Goal: Information Seeking & Learning: Learn about a topic

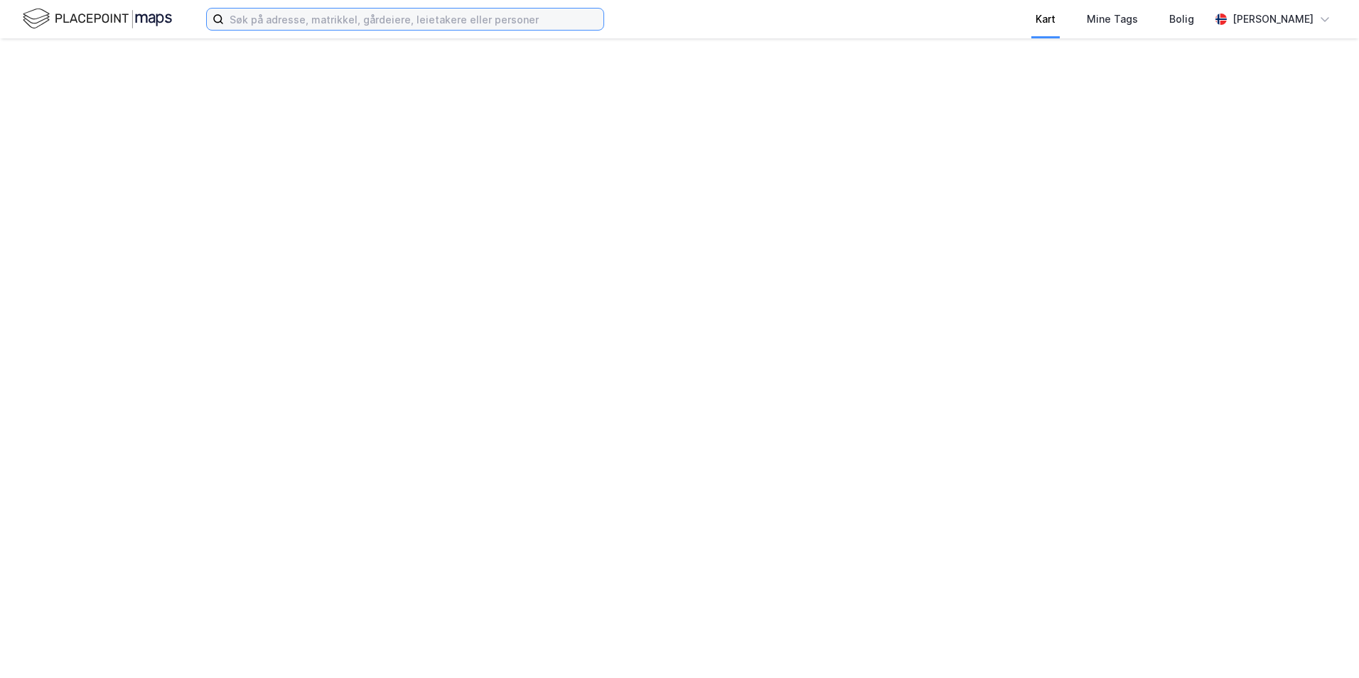
click at [576, 11] on input at bounding box center [413, 19] width 379 height 21
click at [1319, 20] on icon at bounding box center [1324, 19] width 11 height 11
click at [1192, 23] on div "Bolig" at bounding box center [1181, 19] width 25 height 17
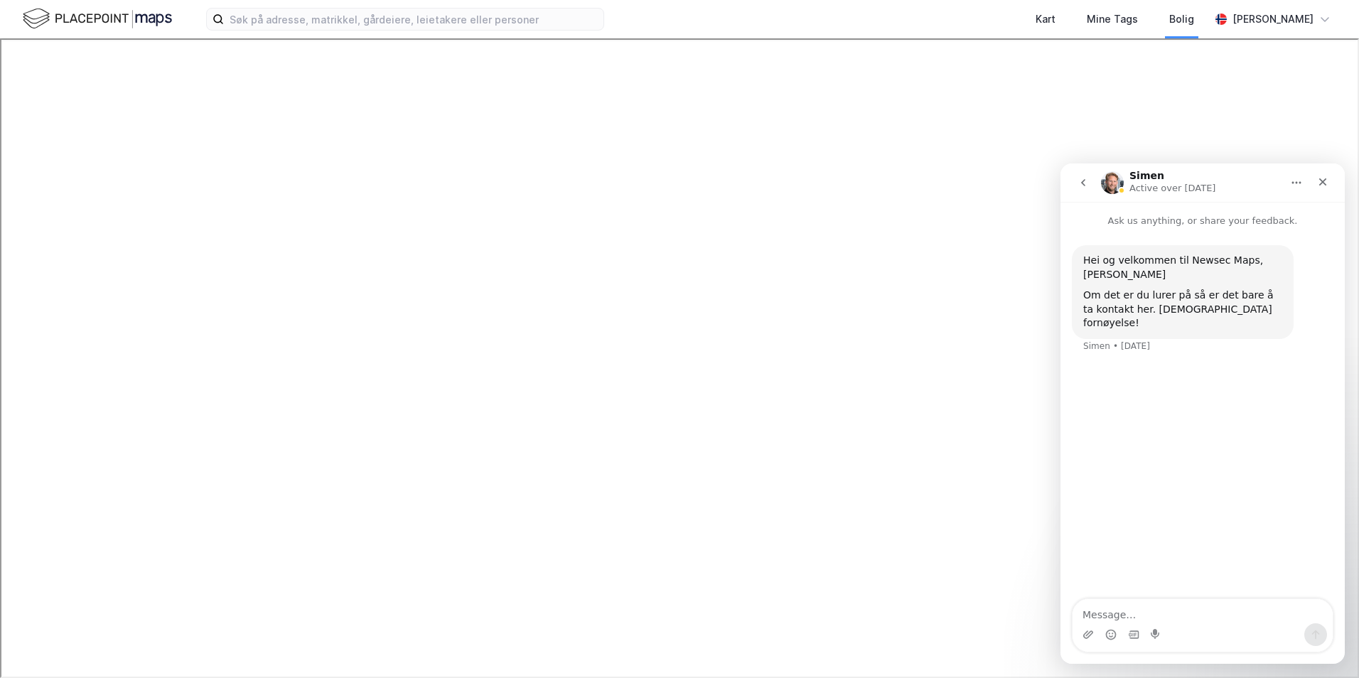
click at [1075, 177] on button "go back" at bounding box center [1082, 182] width 27 height 27
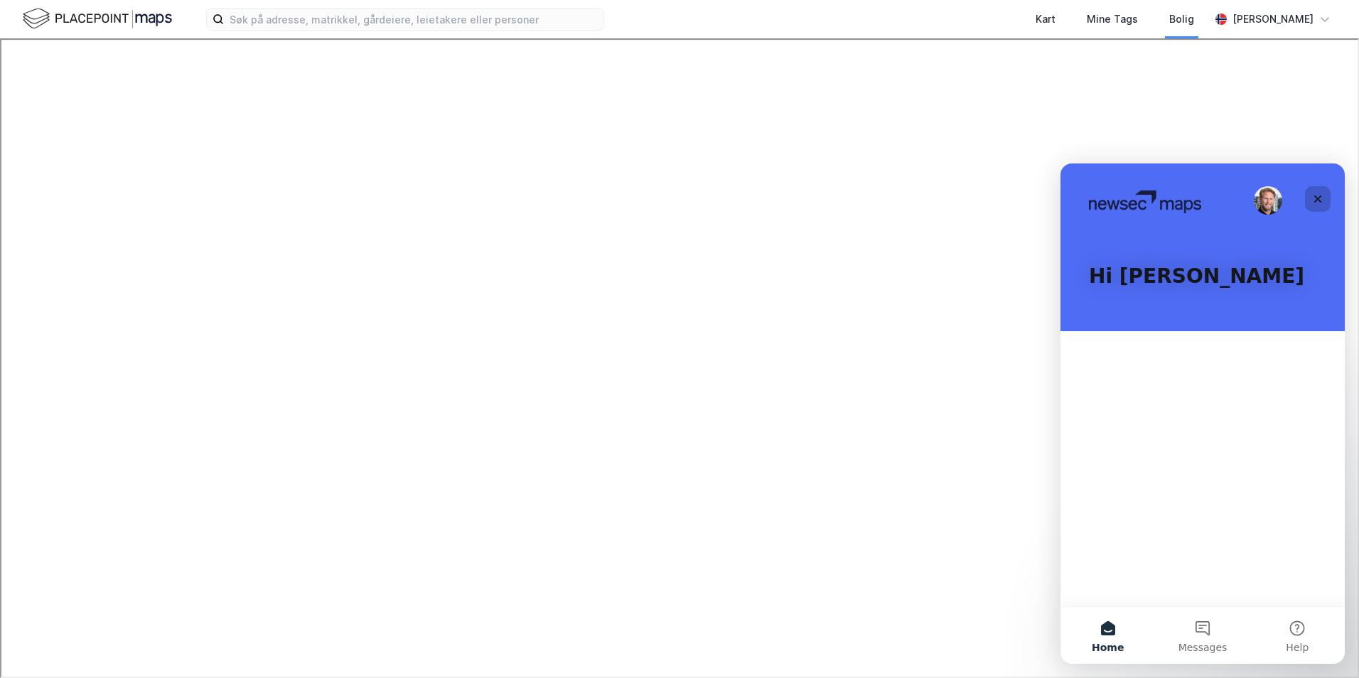
click at [1315, 197] on icon "Close" at bounding box center [1318, 199] width 8 height 8
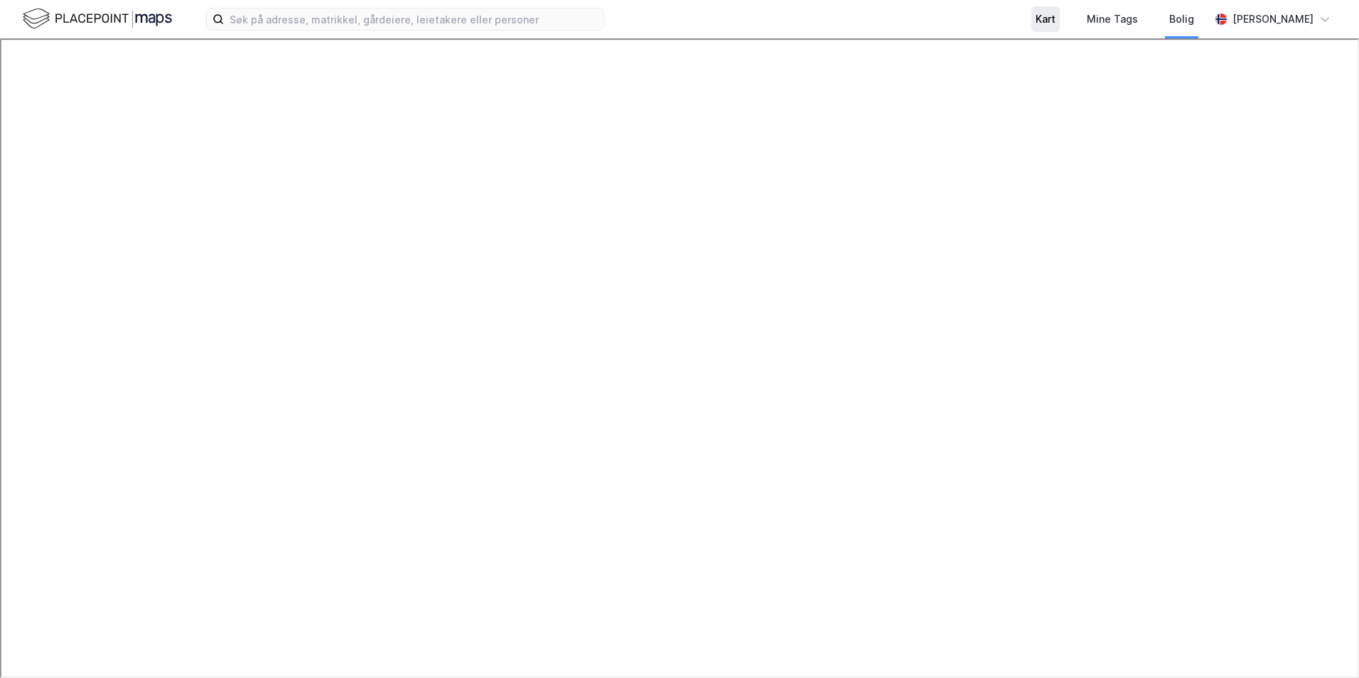
click at [1055, 18] on div "Kart" at bounding box center [1045, 19] width 20 height 17
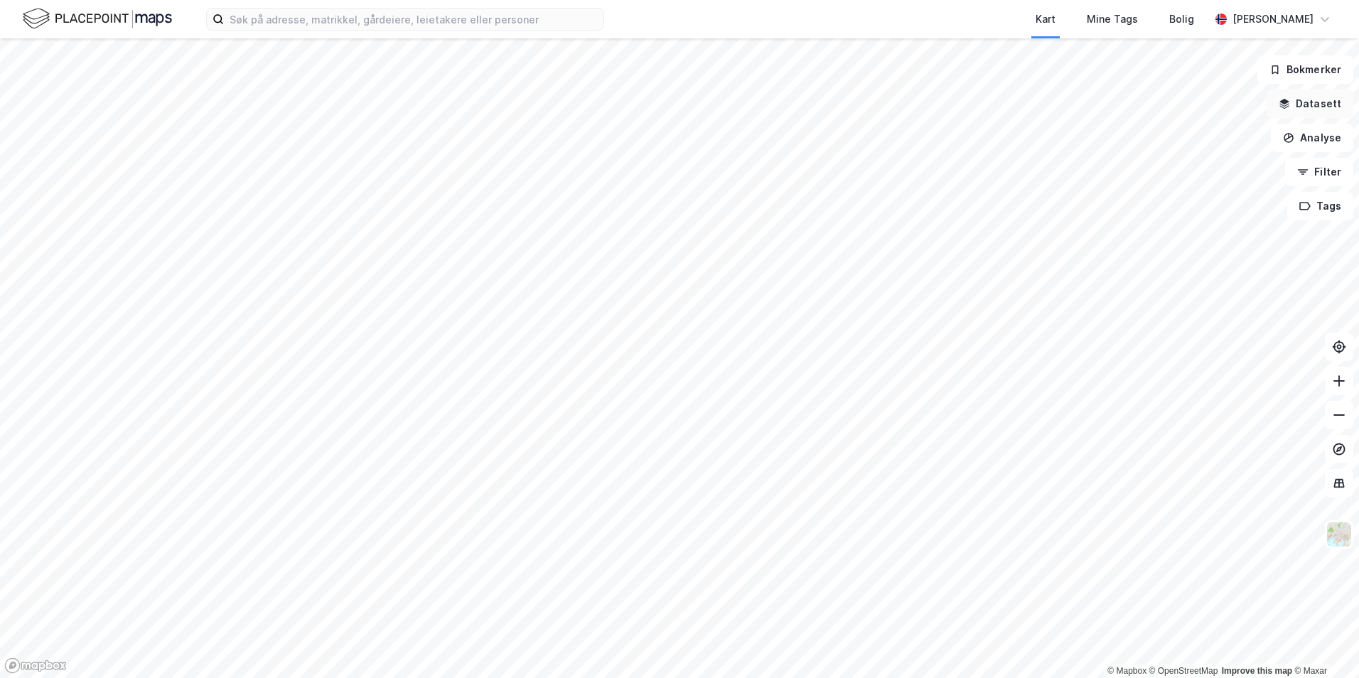
click at [1308, 102] on button "Datasett" at bounding box center [1309, 104] width 87 height 28
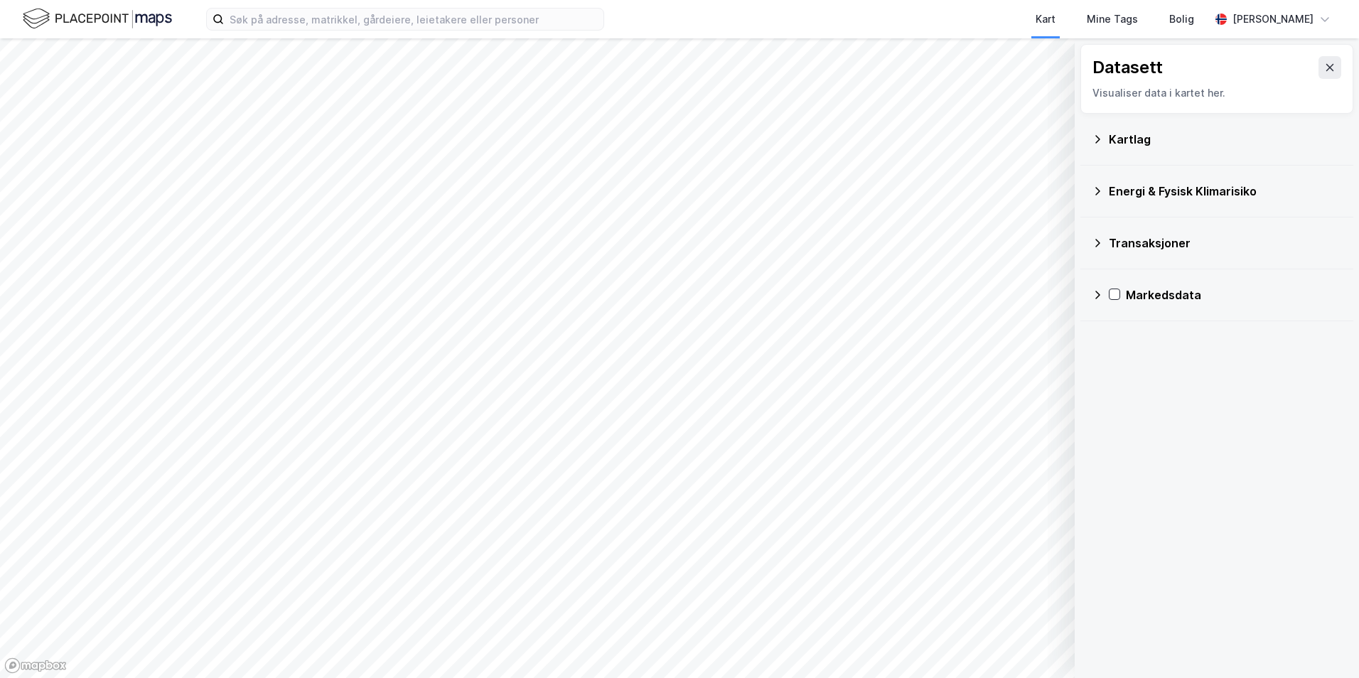
click at [1160, 239] on div "Transaksjoner" at bounding box center [1224, 242] width 233 height 17
click at [1156, 247] on div "Transaksjoner" at bounding box center [1224, 242] width 233 height 17
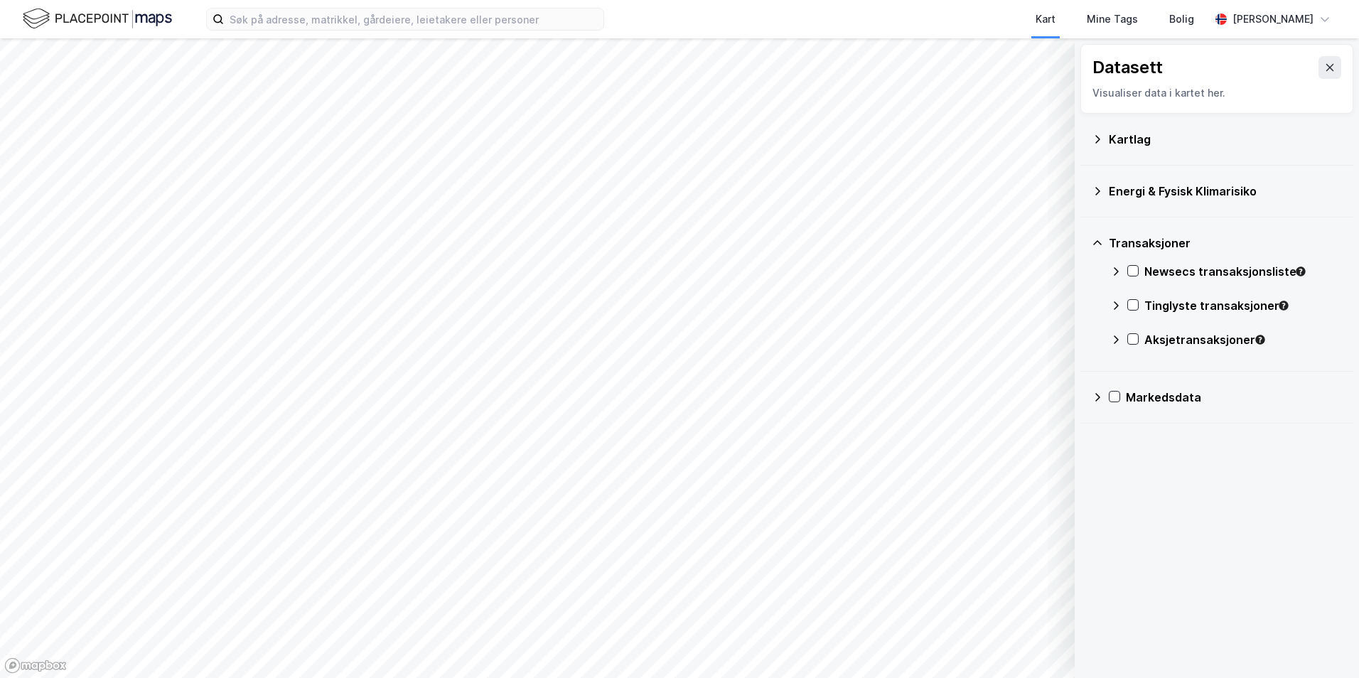
click at [1155, 272] on div "Newsecs transaksjonsliste" at bounding box center [1243, 271] width 198 height 17
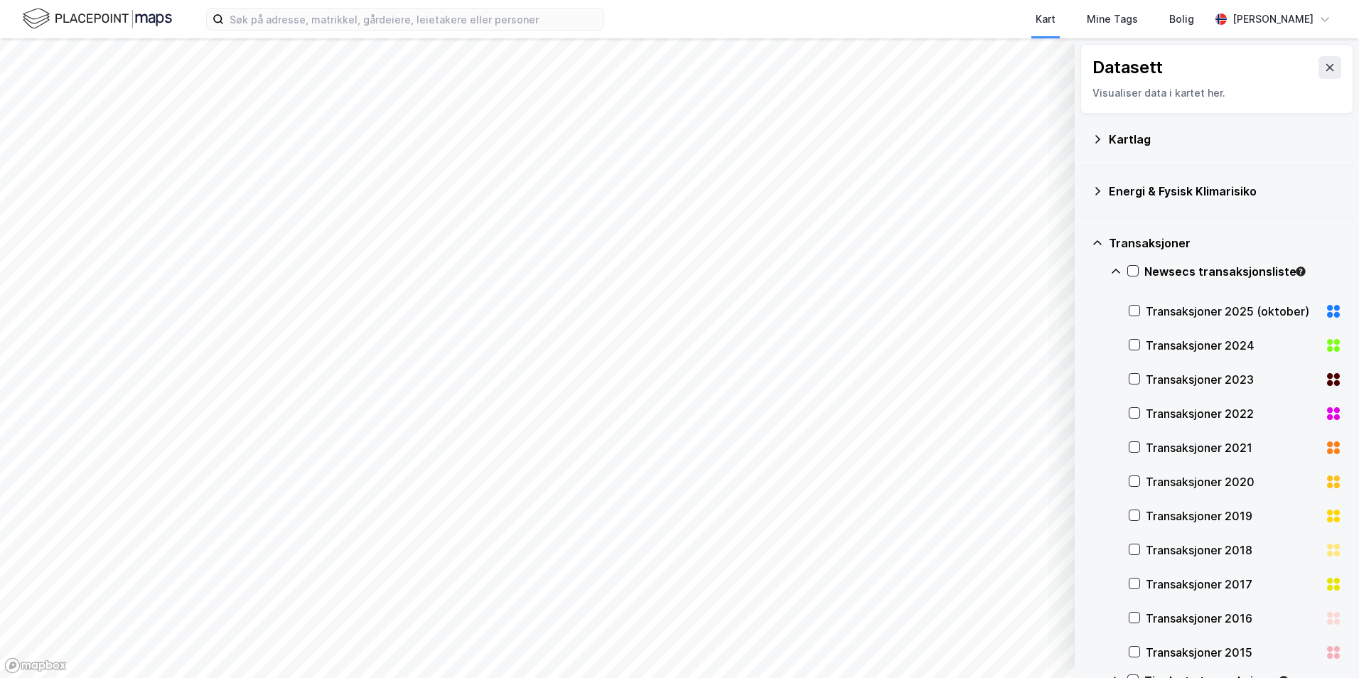
click at [1140, 336] on div "Transaksjoner 2024" at bounding box center [1234, 345] width 213 height 34
click at [1138, 312] on icon at bounding box center [1134, 311] width 10 height 10
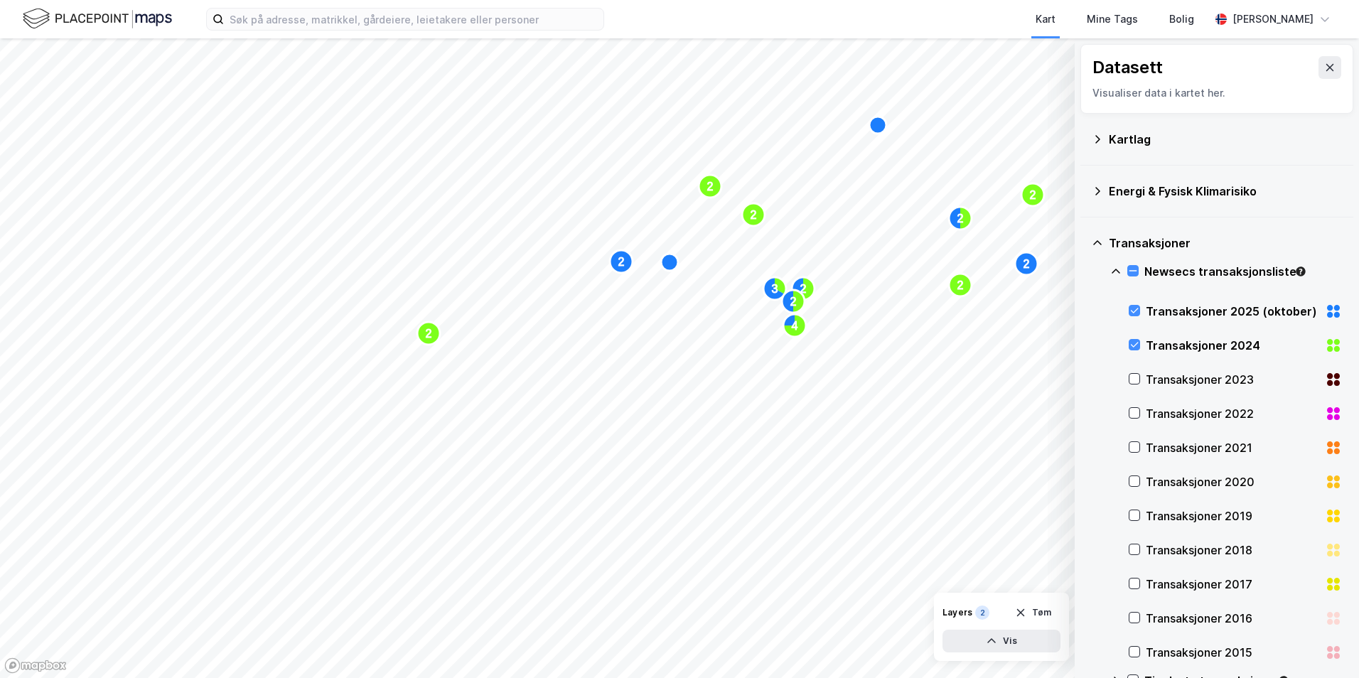
scroll to position [126, 0]
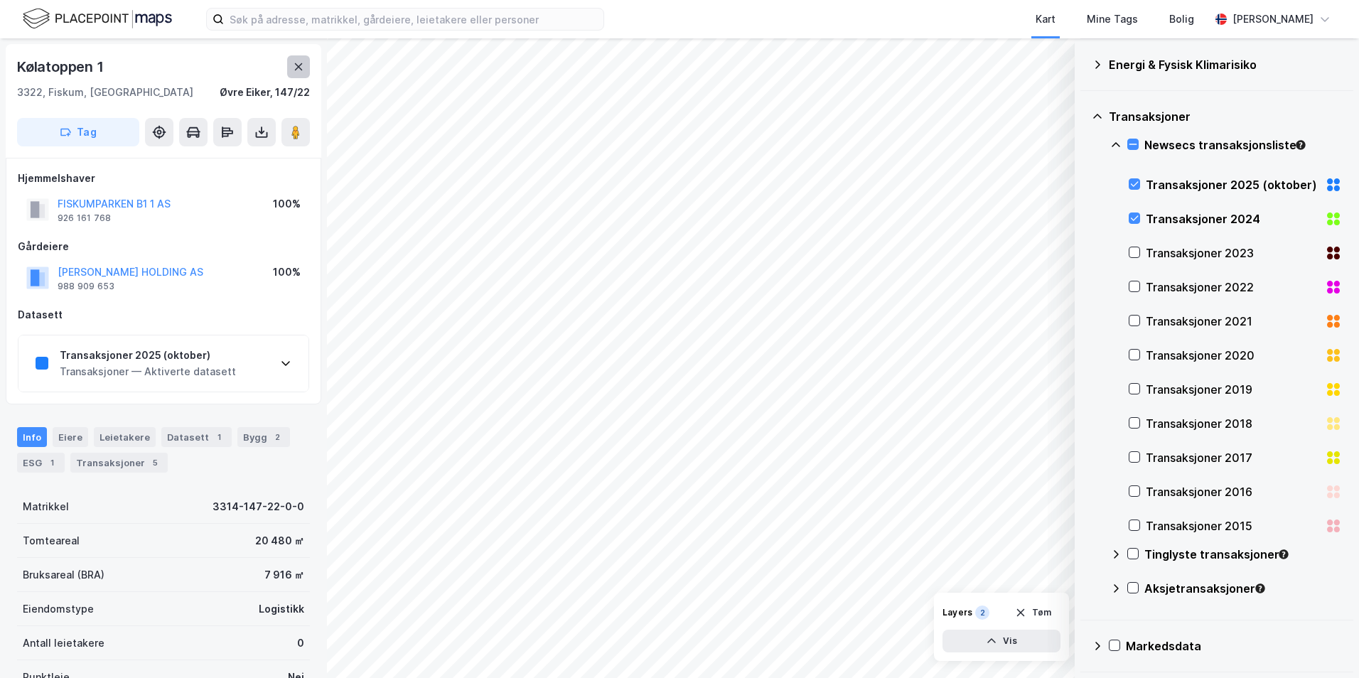
click at [299, 66] on icon at bounding box center [299, 66] width 8 height 7
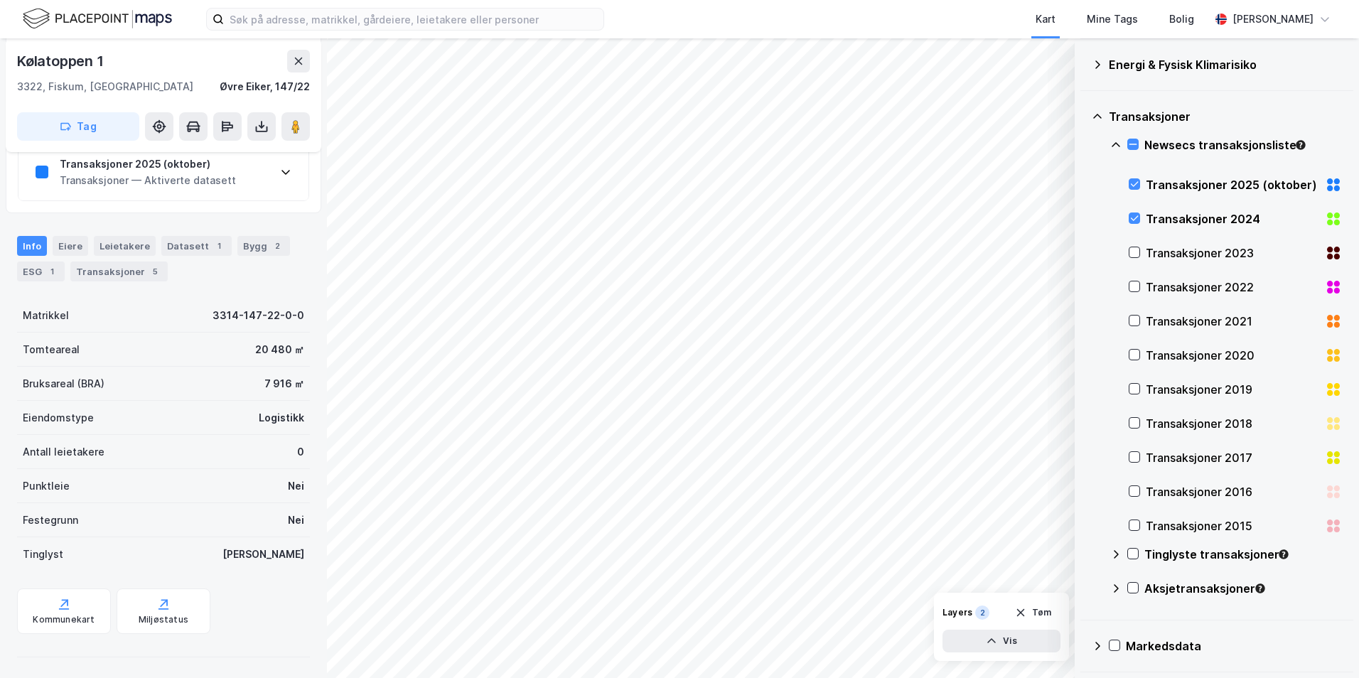
scroll to position [193, 0]
click at [127, 270] on div "Transaksjoner 5" at bounding box center [118, 269] width 97 height 20
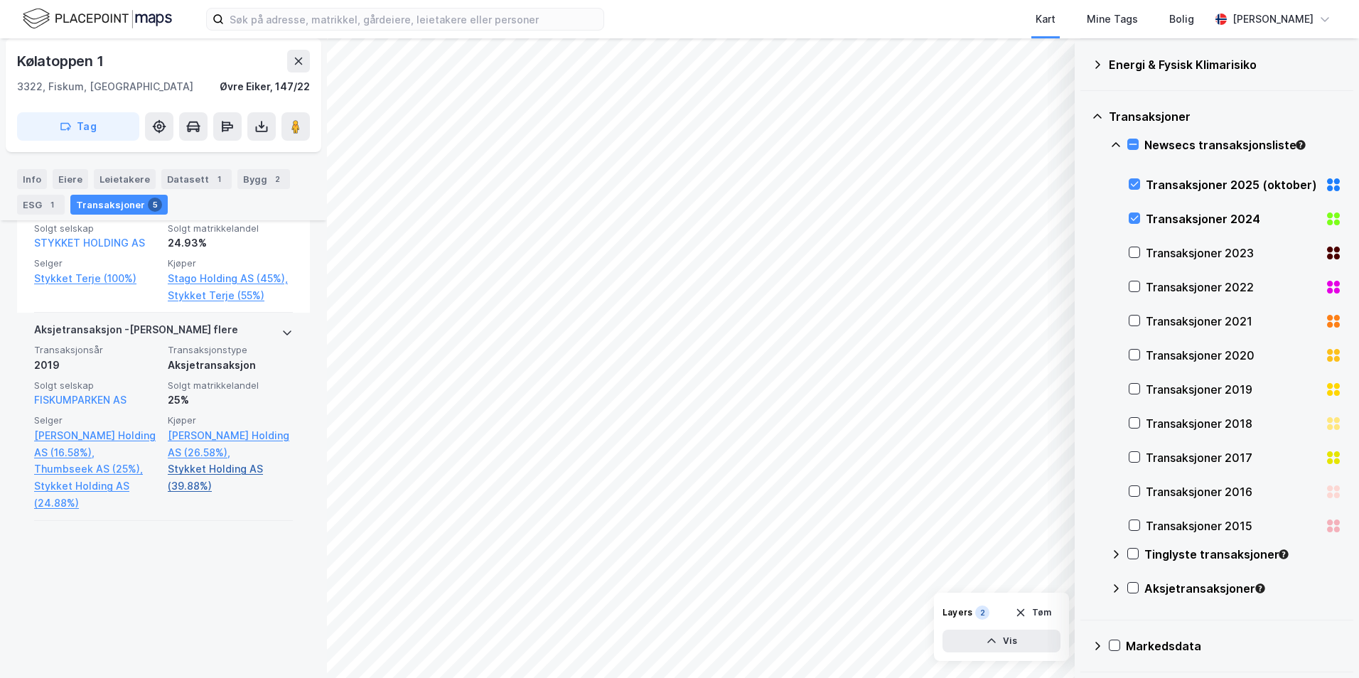
scroll to position [433, 0]
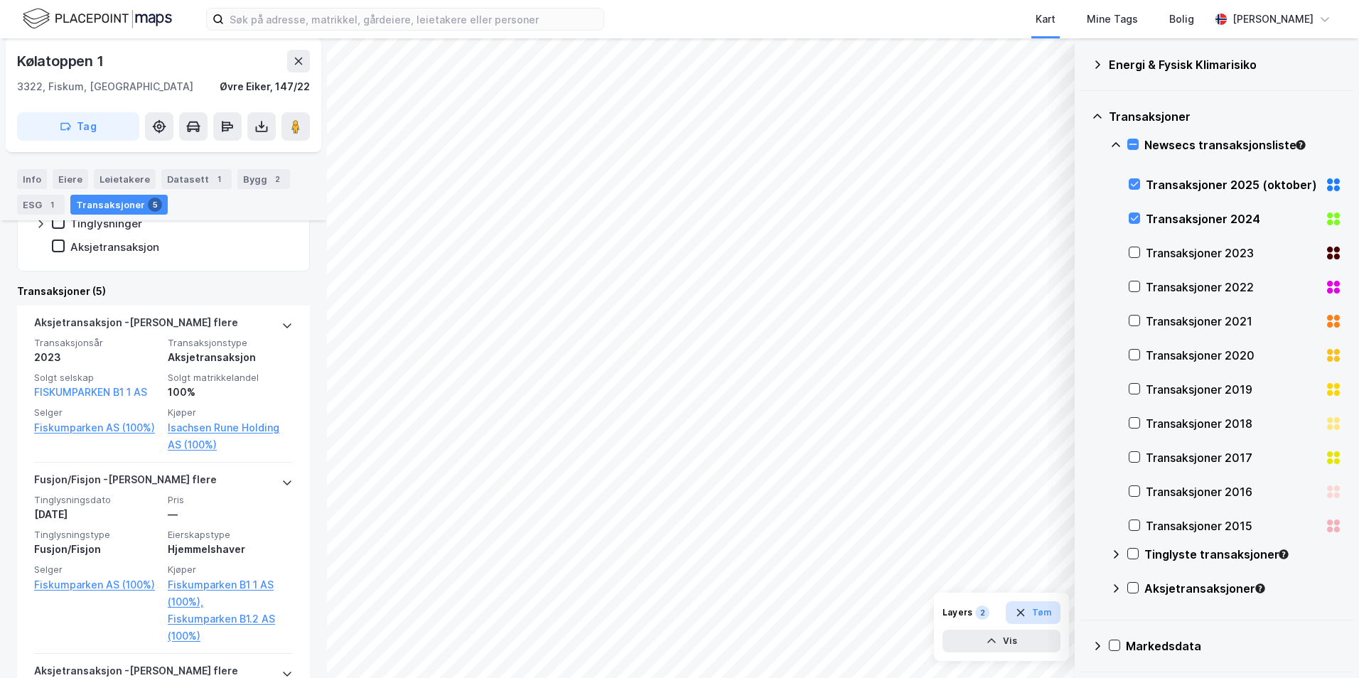
click at [1017, 618] on button "Tøm" at bounding box center [1032, 612] width 55 height 23
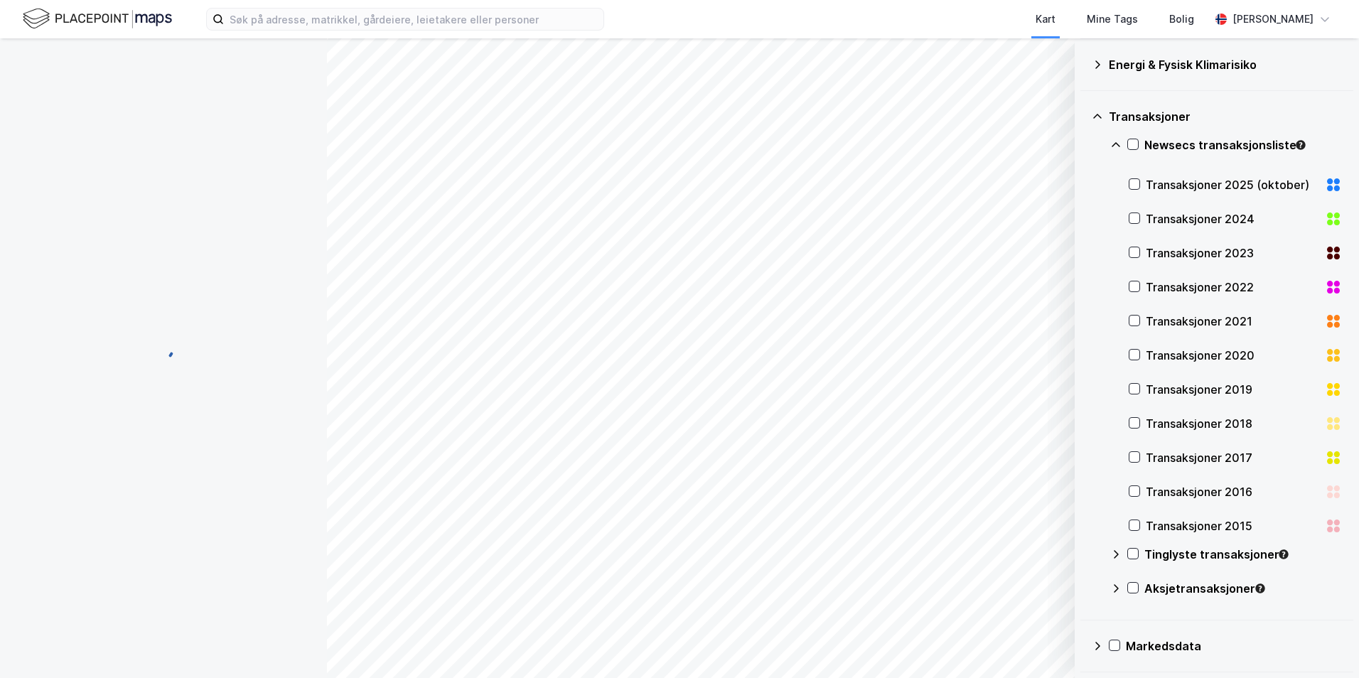
scroll to position [0, 0]
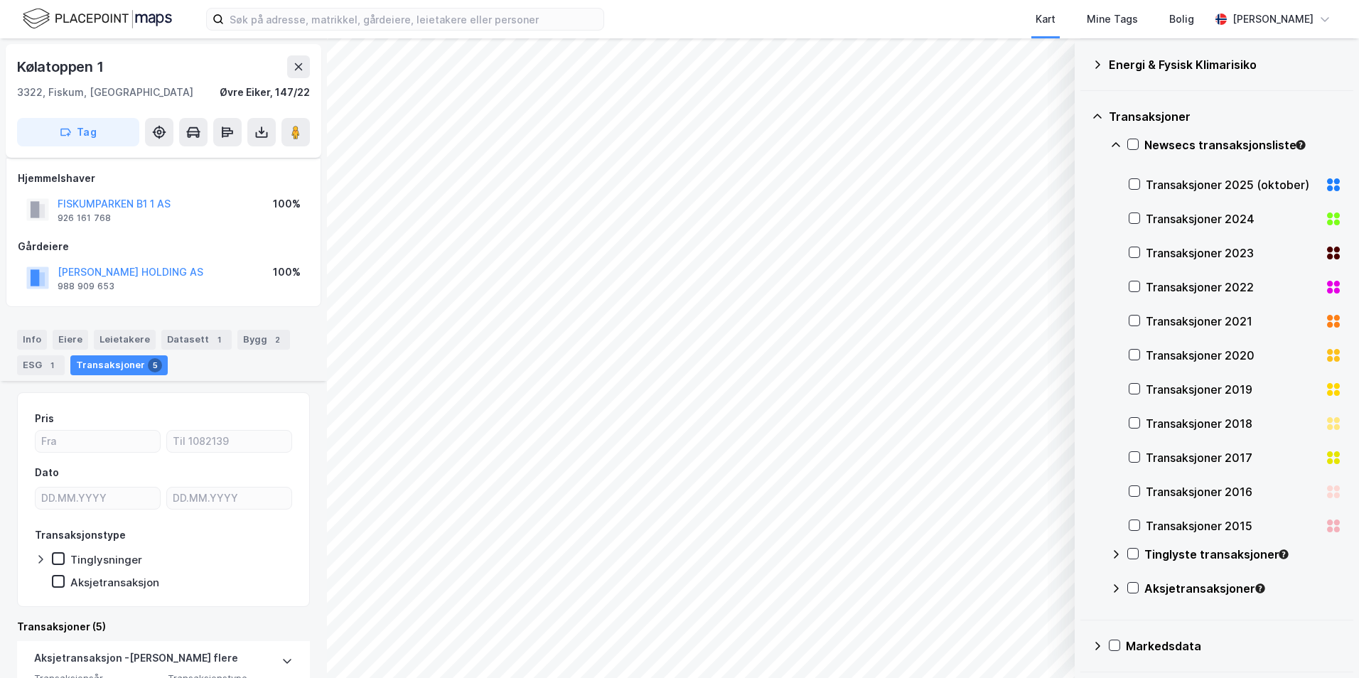
click at [1177, 149] on div "Newsecs transaksjonsliste" at bounding box center [1243, 144] width 198 height 17
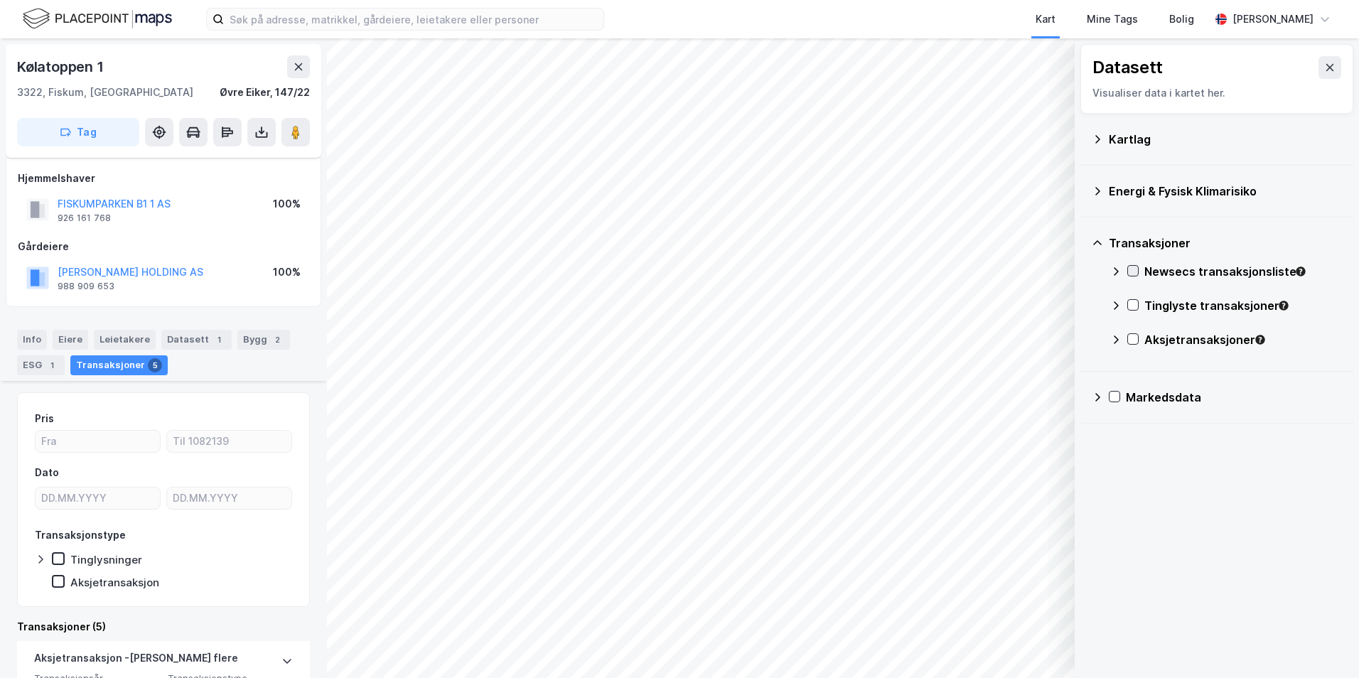
click at [1135, 269] on icon at bounding box center [1133, 271] width 10 height 10
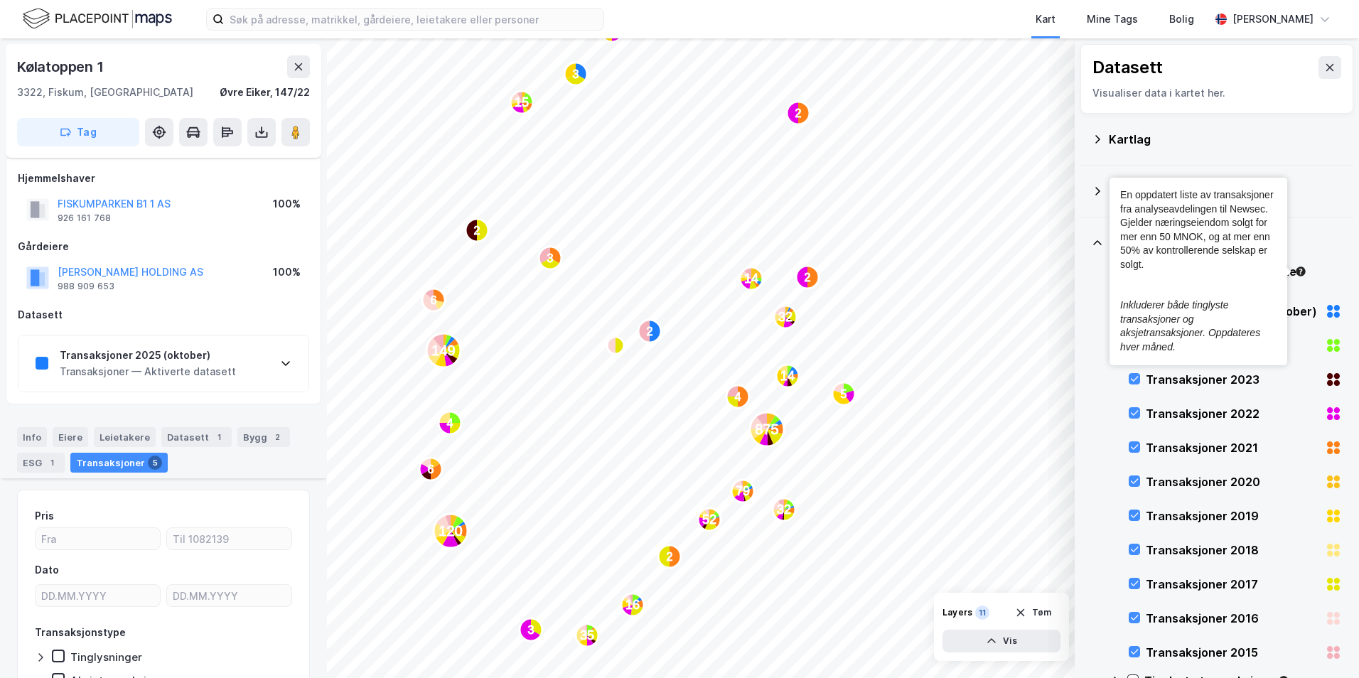
click at [1299, 270] on icon "Tooltip anchor" at bounding box center [1299, 270] width 9 height 9
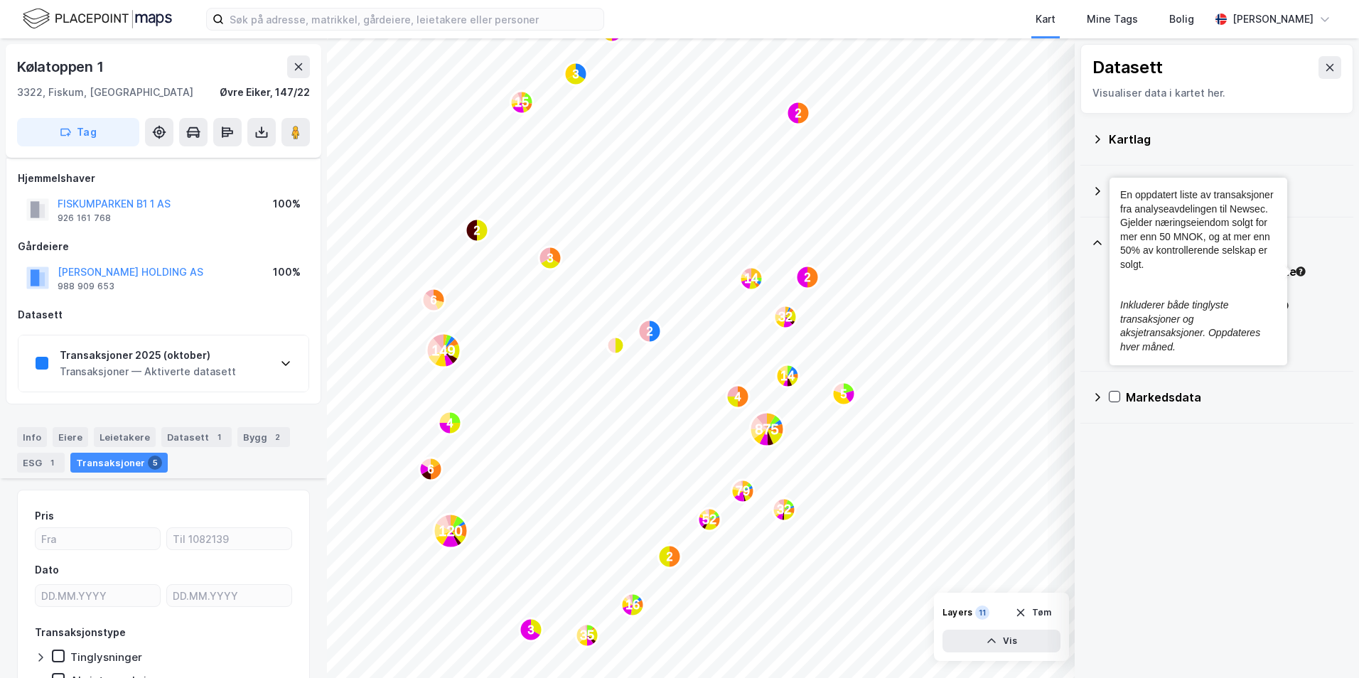
click at [1298, 269] on icon "Tooltip anchor" at bounding box center [1299, 270] width 9 height 9
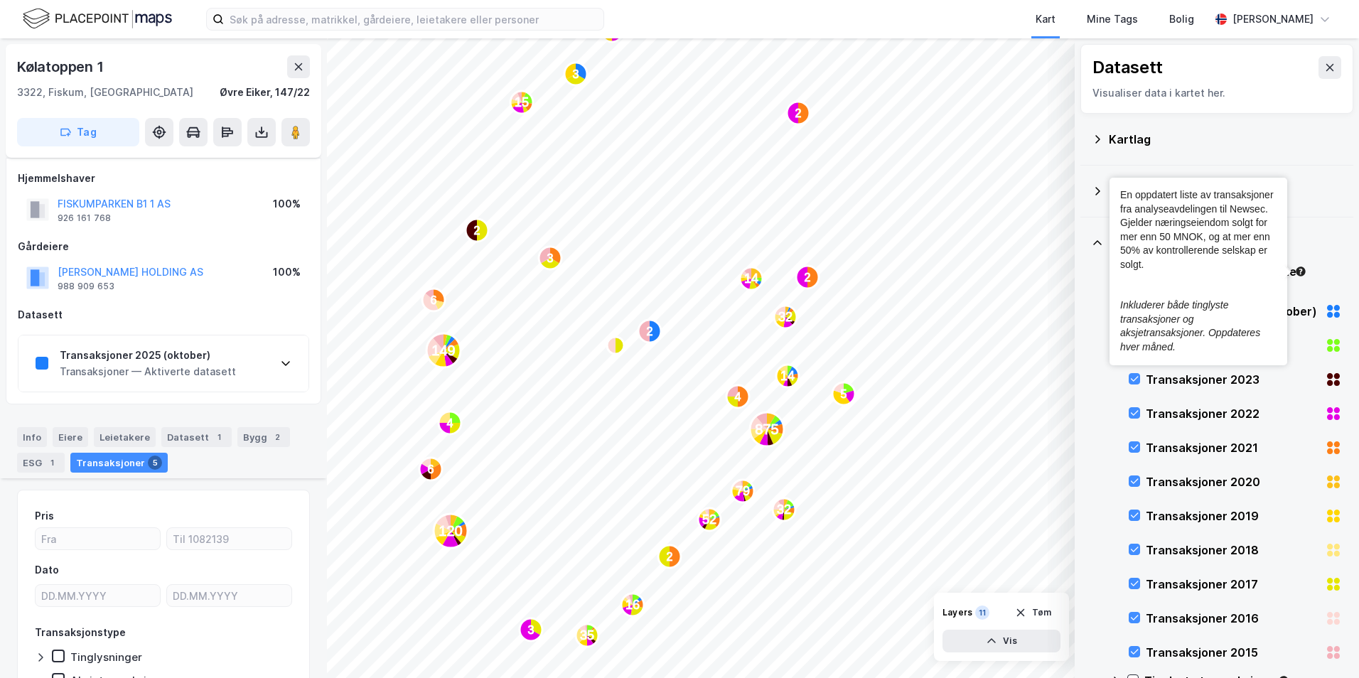
click at [1298, 269] on icon "Tooltip anchor" at bounding box center [1299, 270] width 9 height 9
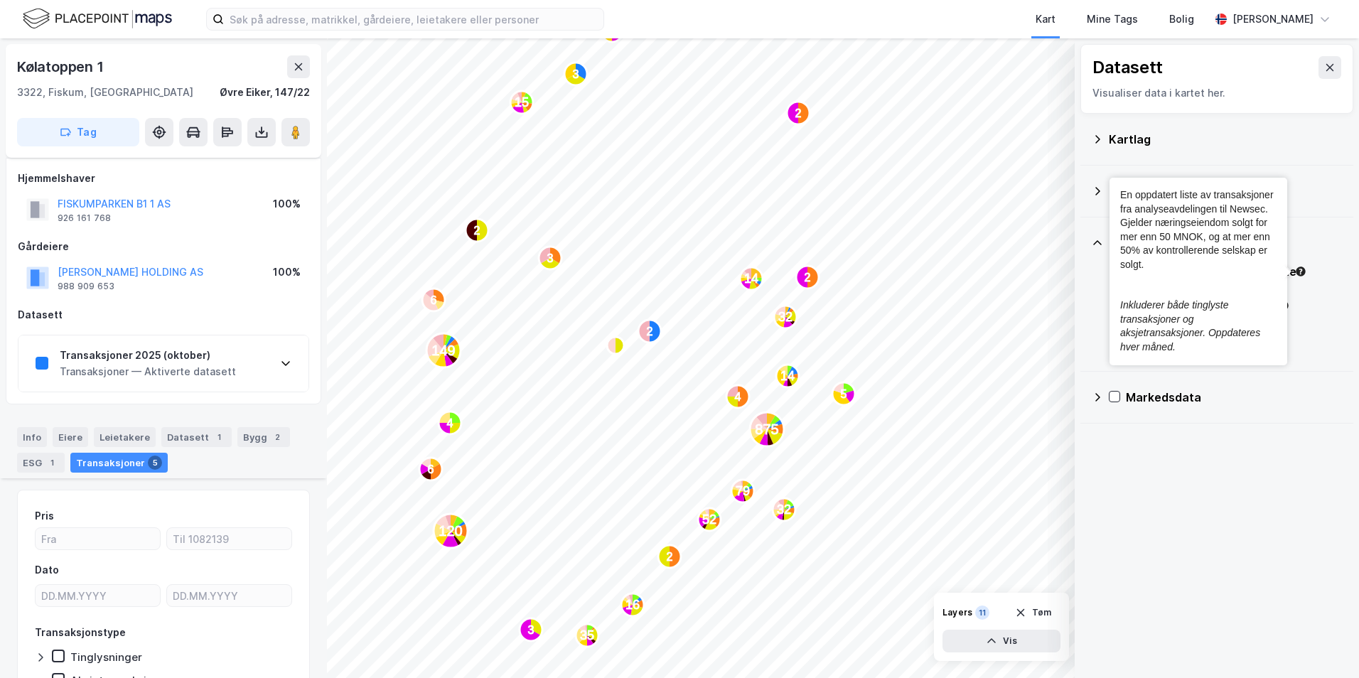
click at [1298, 269] on icon "Tooltip anchor" at bounding box center [1299, 270] width 9 height 9
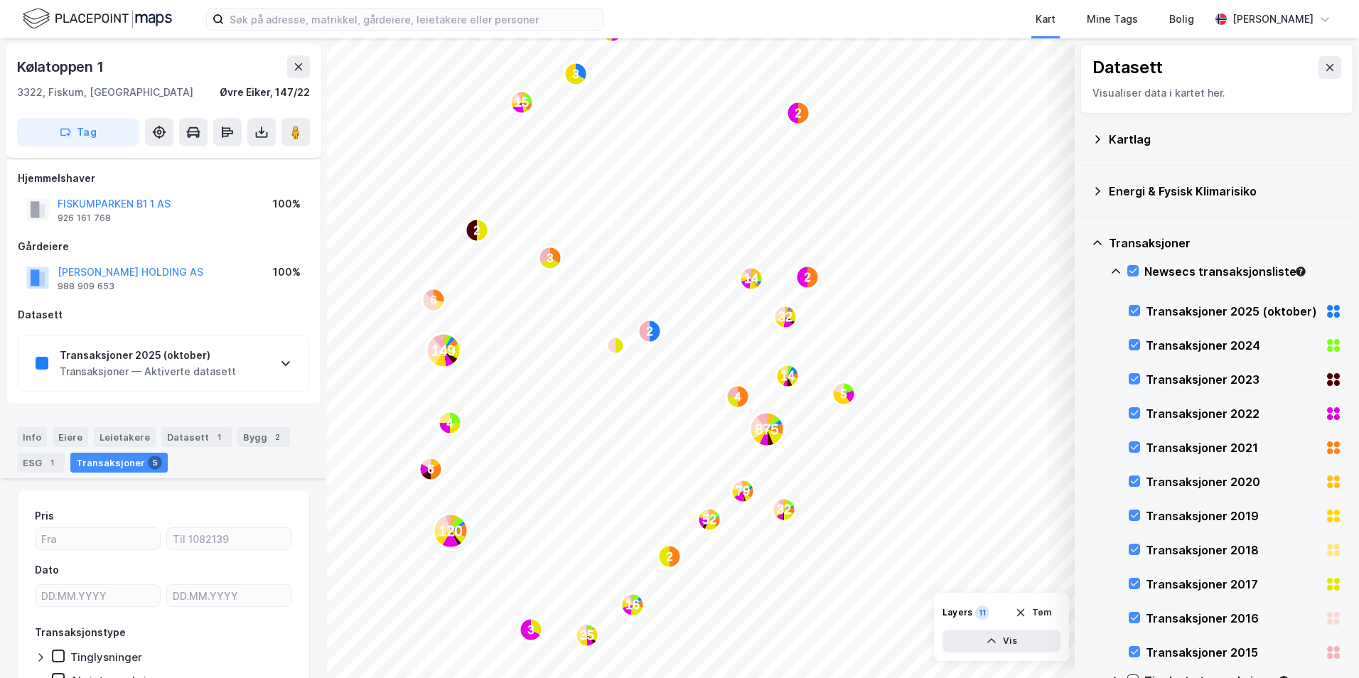
click at [1256, 176] on div "Energi & Fysisk Klimarisiko" at bounding box center [1216, 191] width 250 height 34
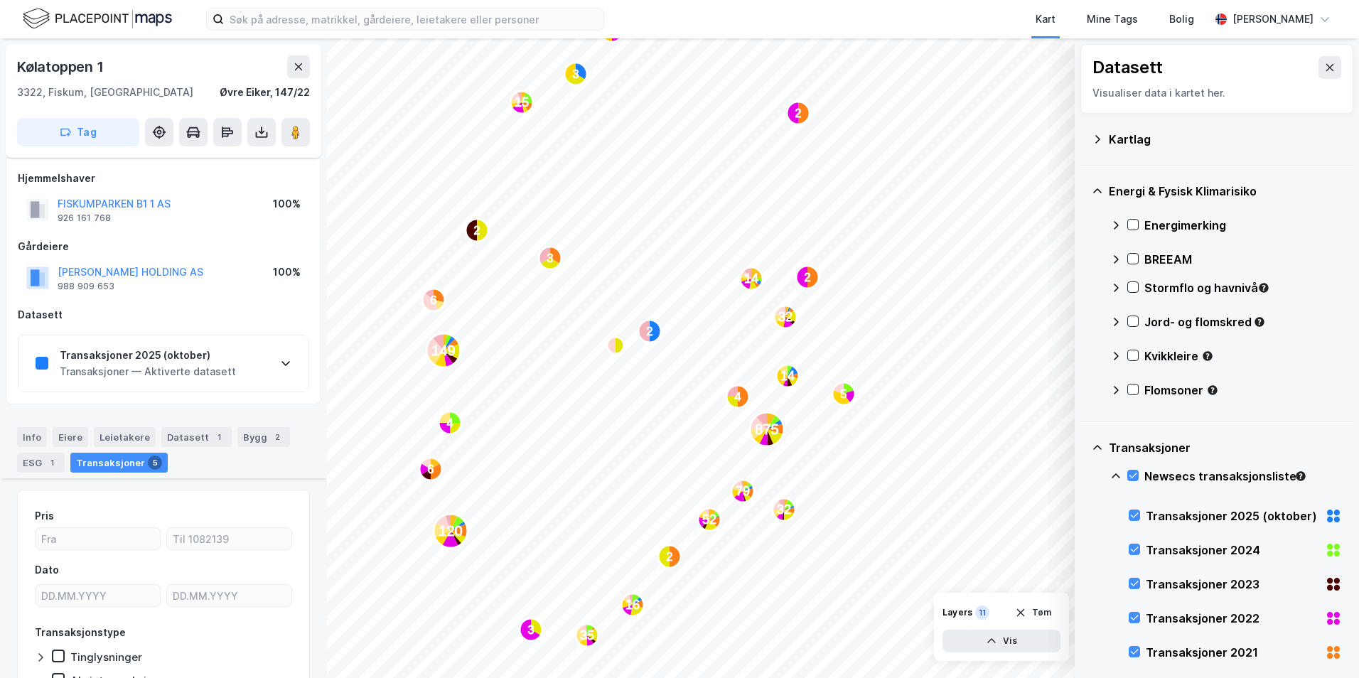
click at [1138, 142] on div "Kartlag" at bounding box center [1224, 139] width 233 height 17
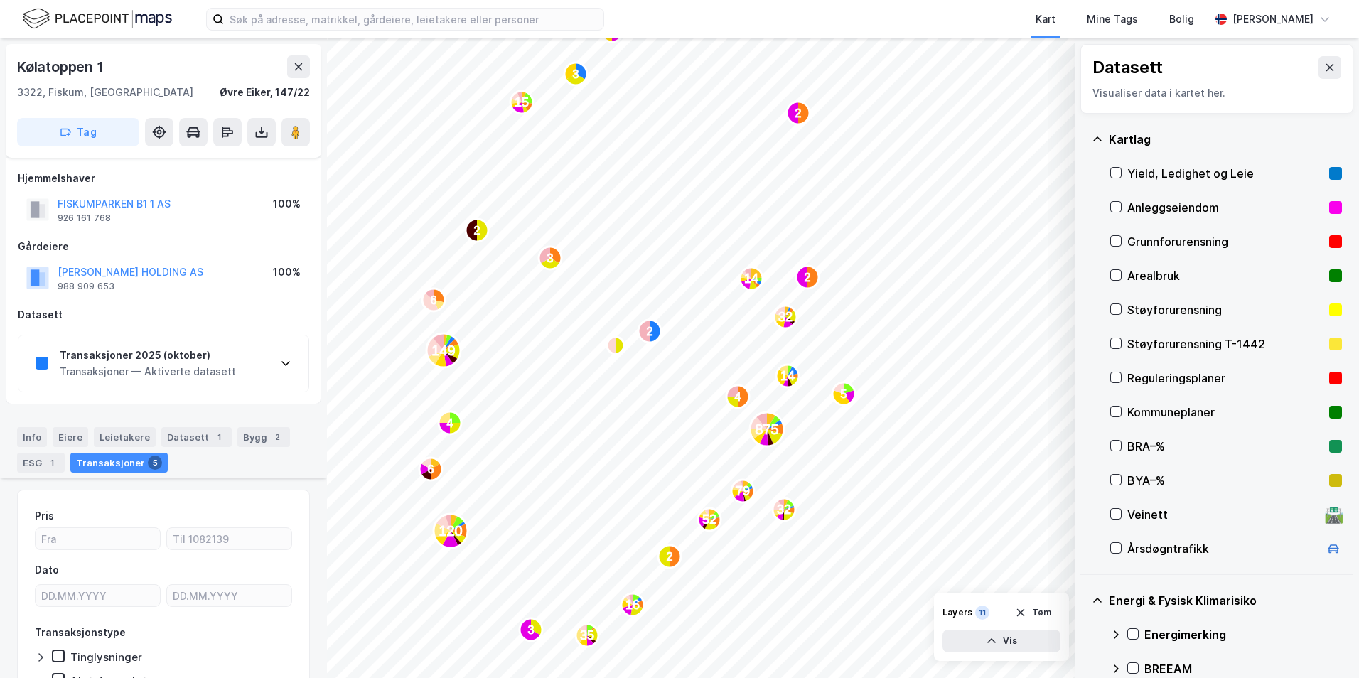
click at [1169, 180] on div "Yield, Ledighet og Leie" at bounding box center [1225, 173] width 196 height 17
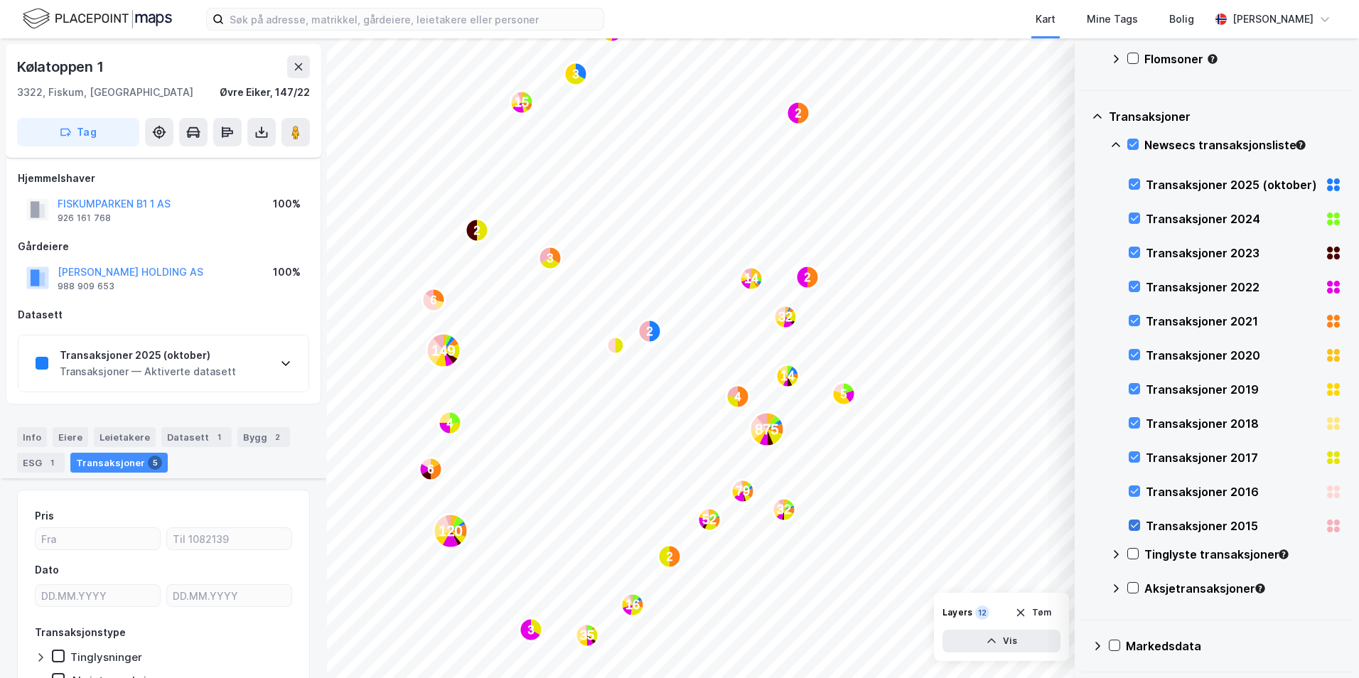
click at [1135, 527] on icon at bounding box center [1134, 525] width 10 height 10
click at [1132, 496] on div at bounding box center [1133, 490] width 11 height 11
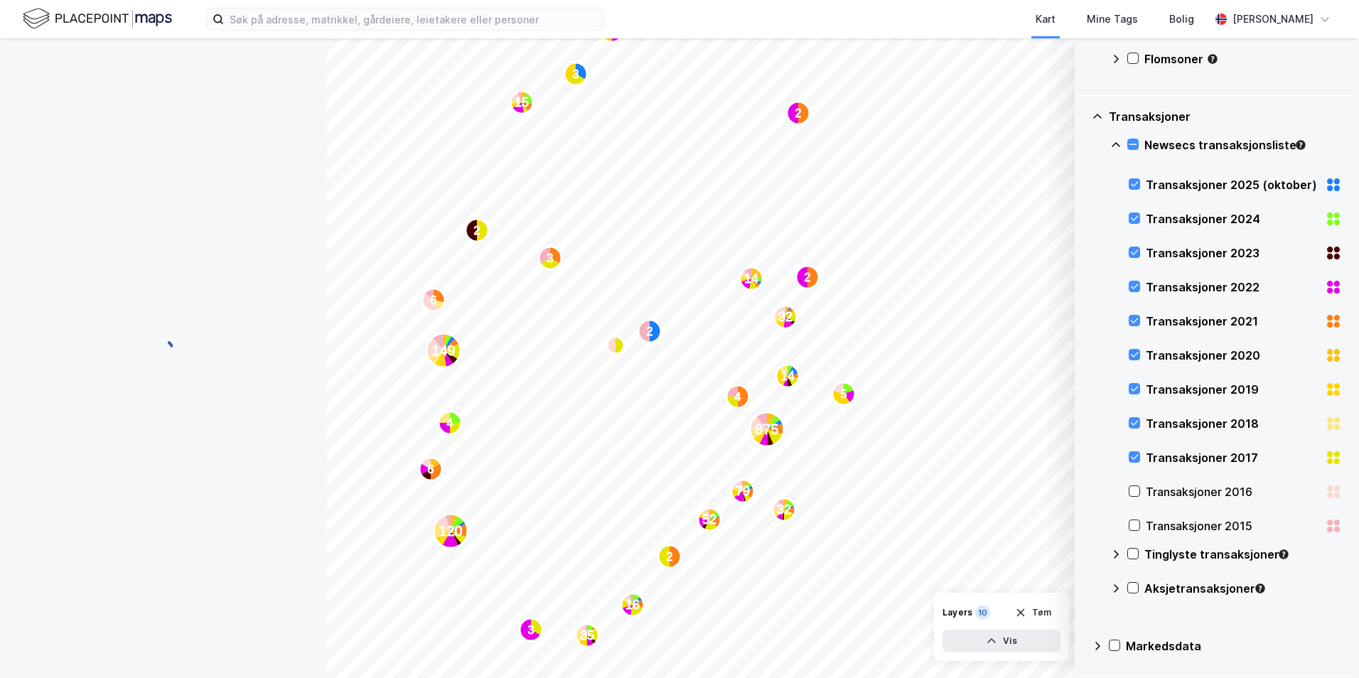
click at [1131, 464] on div "Transaksjoner 2017" at bounding box center [1234, 458] width 213 height 34
click at [1133, 421] on icon at bounding box center [1134, 423] width 10 height 10
click at [1131, 394] on div at bounding box center [1133, 388] width 11 height 11
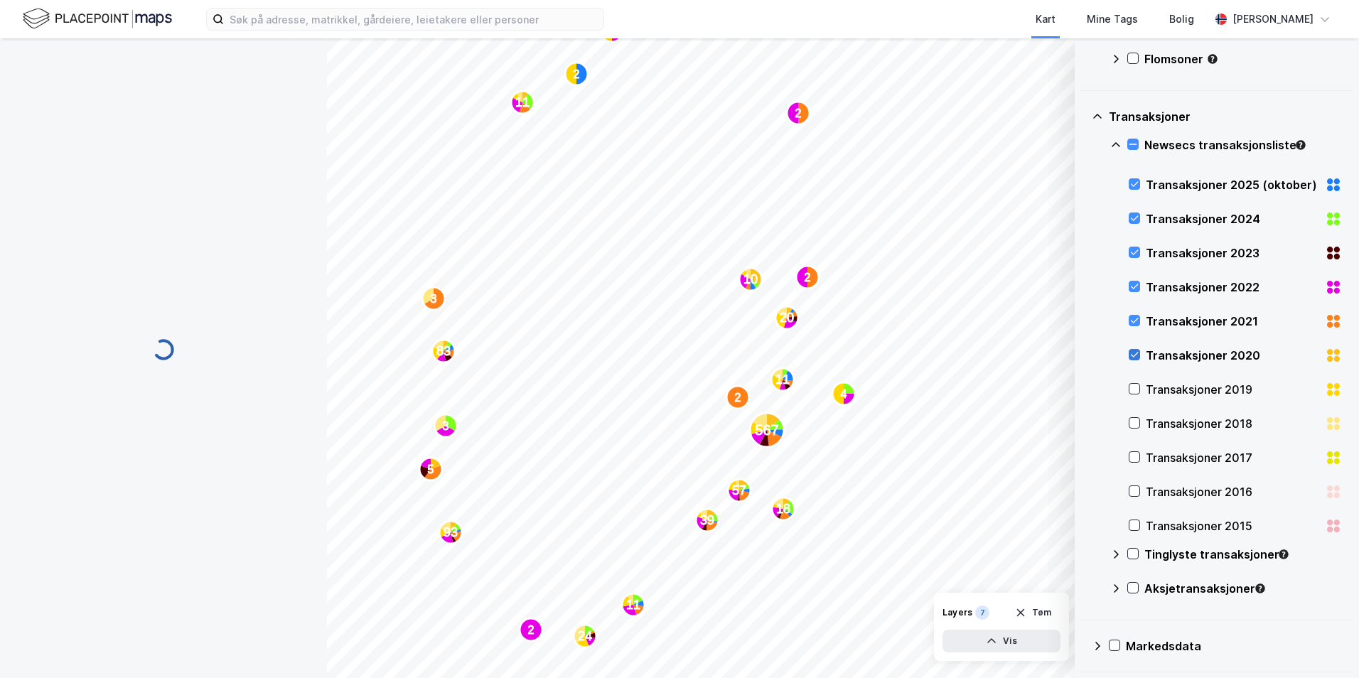
click at [1133, 357] on icon at bounding box center [1135, 354] width 8 height 5
click at [1133, 321] on icon at bounding box center [1134, 320] width 10 height 10
click at [1133, 289] on icon at bounding box center [1135, 286] width 8 height 5
click at [1134, 249] on icon at bounding box center [1134, 252] width 10 height 10
click at [1133, 221] on icon at bounding box center [1135, 218] width 8 height 5
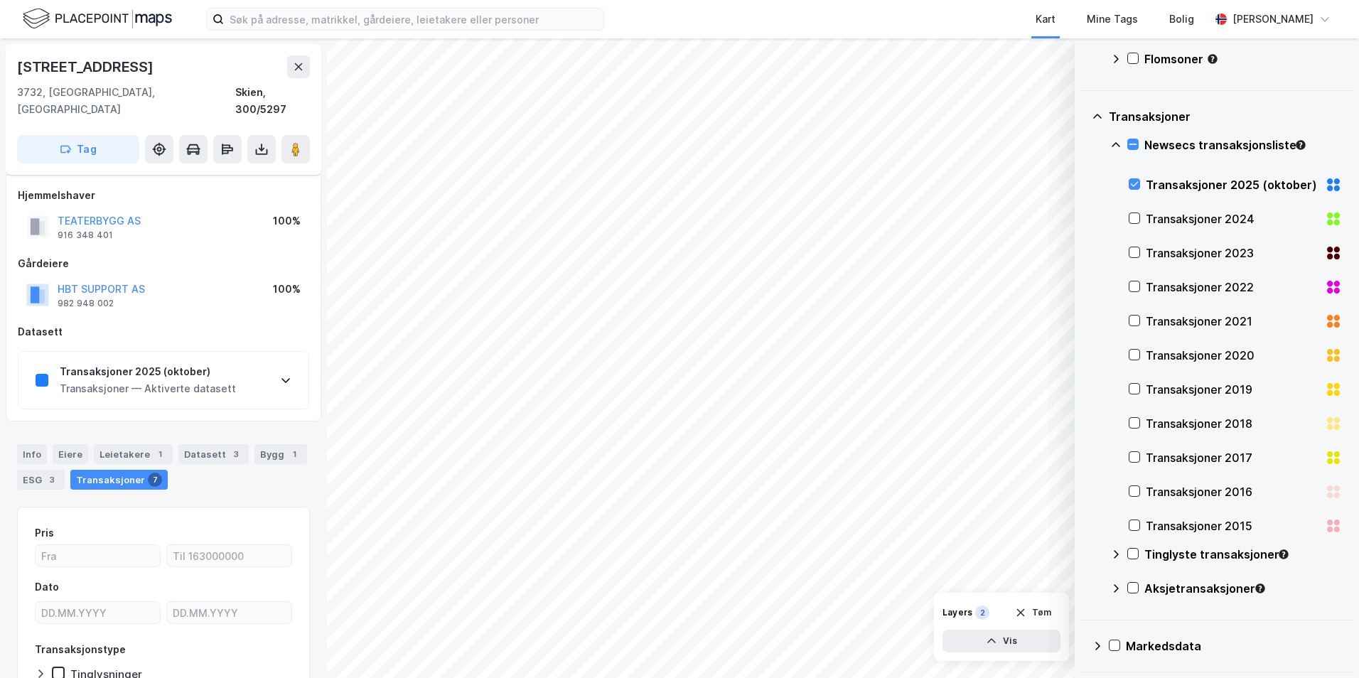
scroll to position [78, 0]
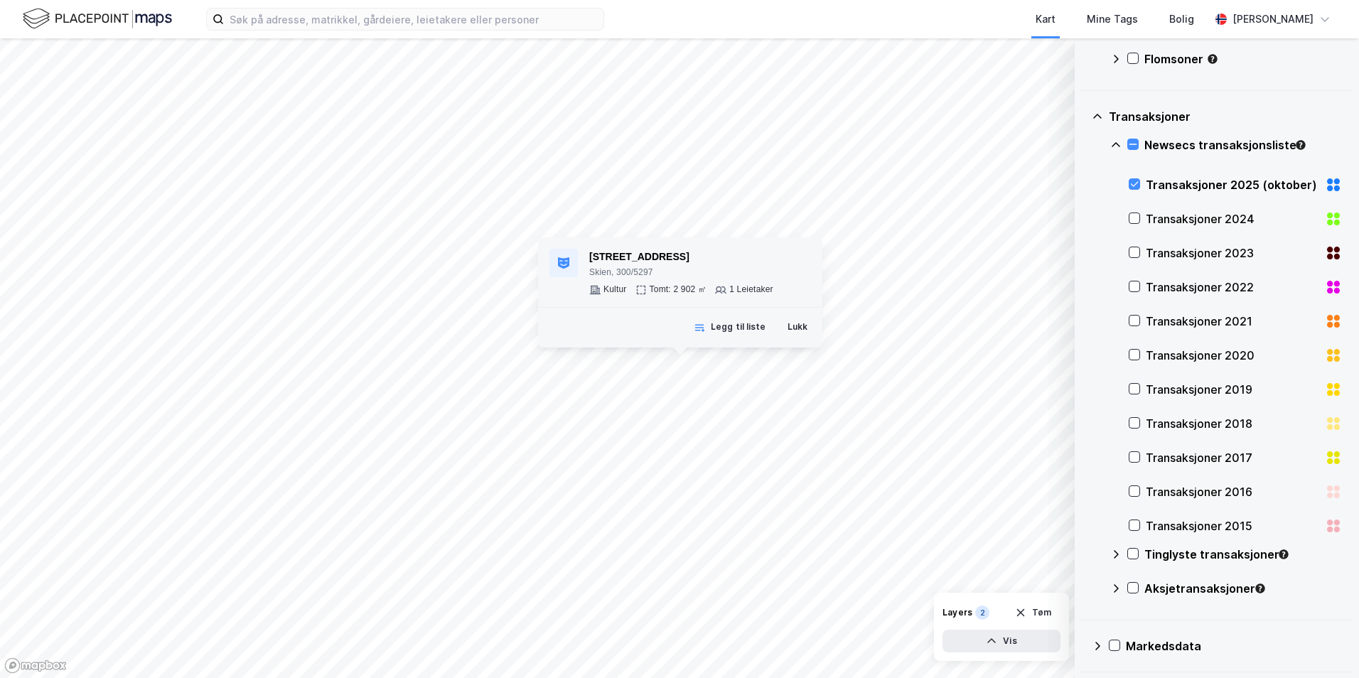
click at [784, 307] on div "Hollenderigata 15 Skien, 300/5297 Kultur Tomt: 2 902 ㎡ 1 Leietaker" at bounding box center [680, 272] width 284 height 70
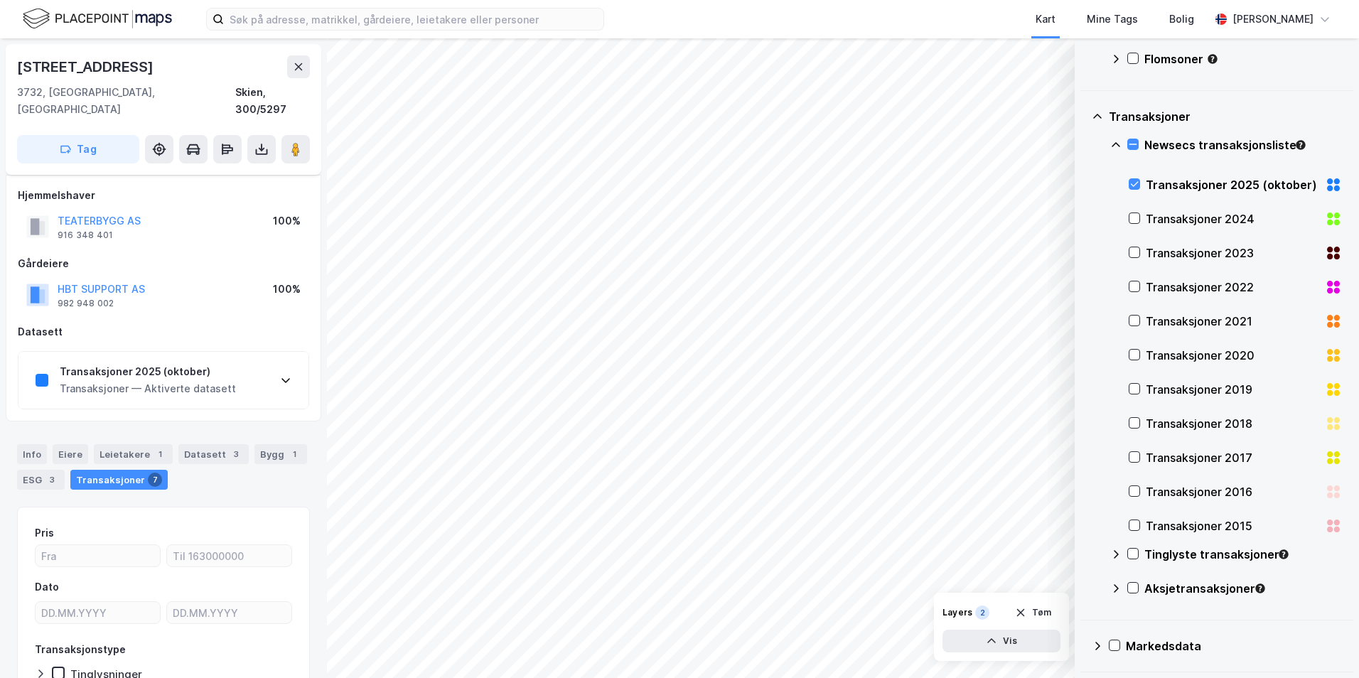
scroll to position [78, 0]
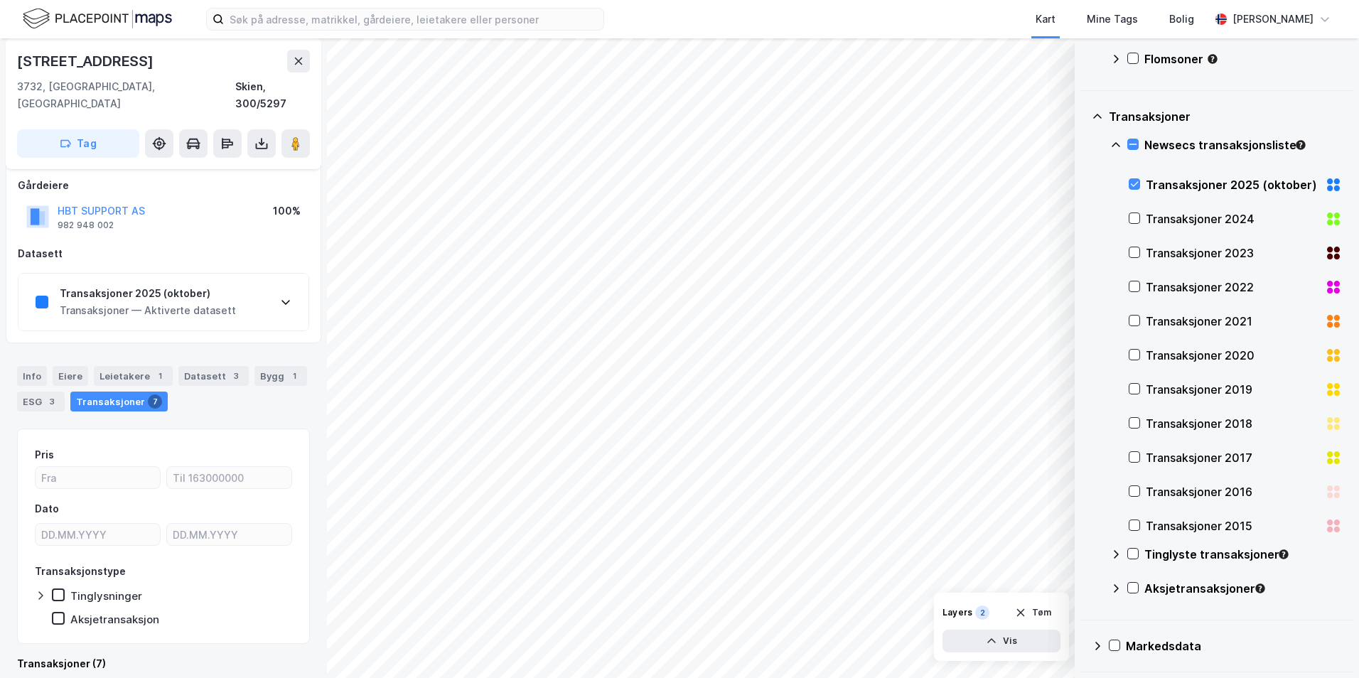
click at [136, 366] on div "Leietakere 1" at bounding box center [133, 376] width 79 height 20
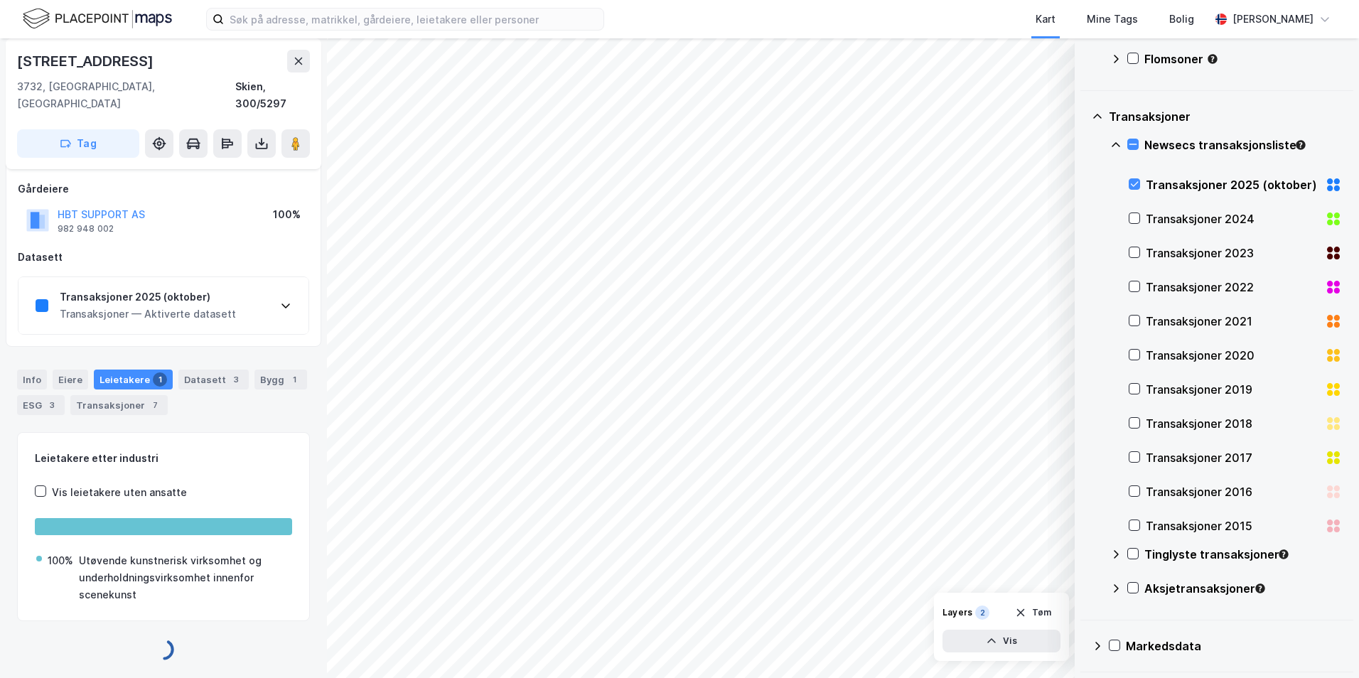
click at [139, 361] on div "Info Eiere Leietakere 1 Datasett 3 Bygg 1 ESG 3 Transaksjoner 7" at bounding box center [163, 386] width 327 height 68
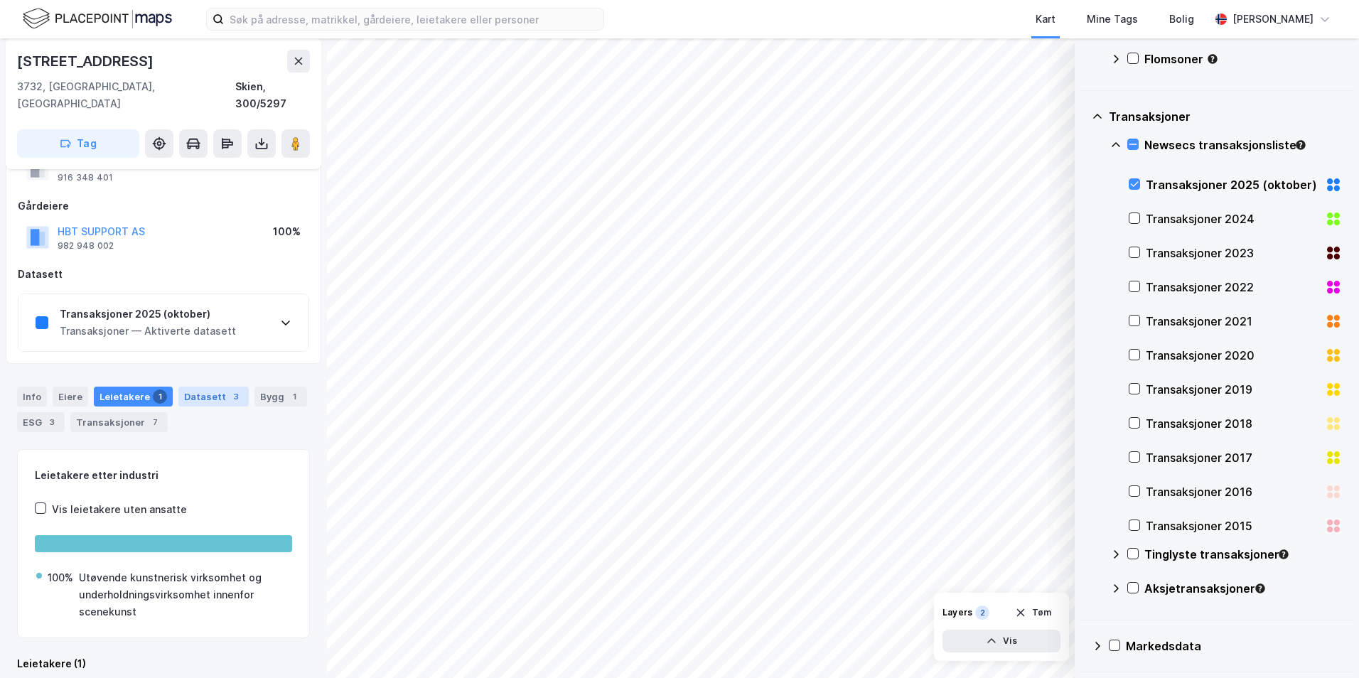
click at [198, 387] on div "Info Eiere Leietakere 1 Datasett 3 Bygg 1 ESG 3 Transaksjoner 7" at bounding box center [163, 409] width 293 height 45
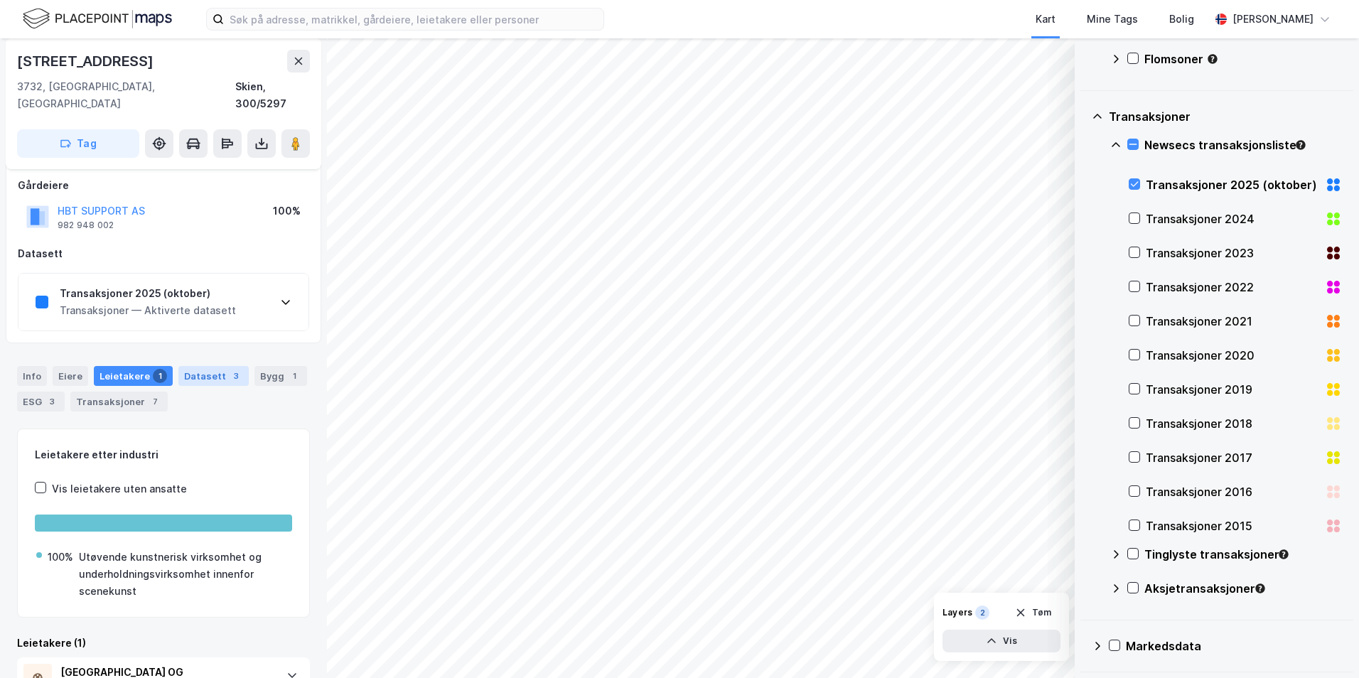
click at [205, 366] on div "Datasett 3" at bounding box center [213, 376] width 70 height 20
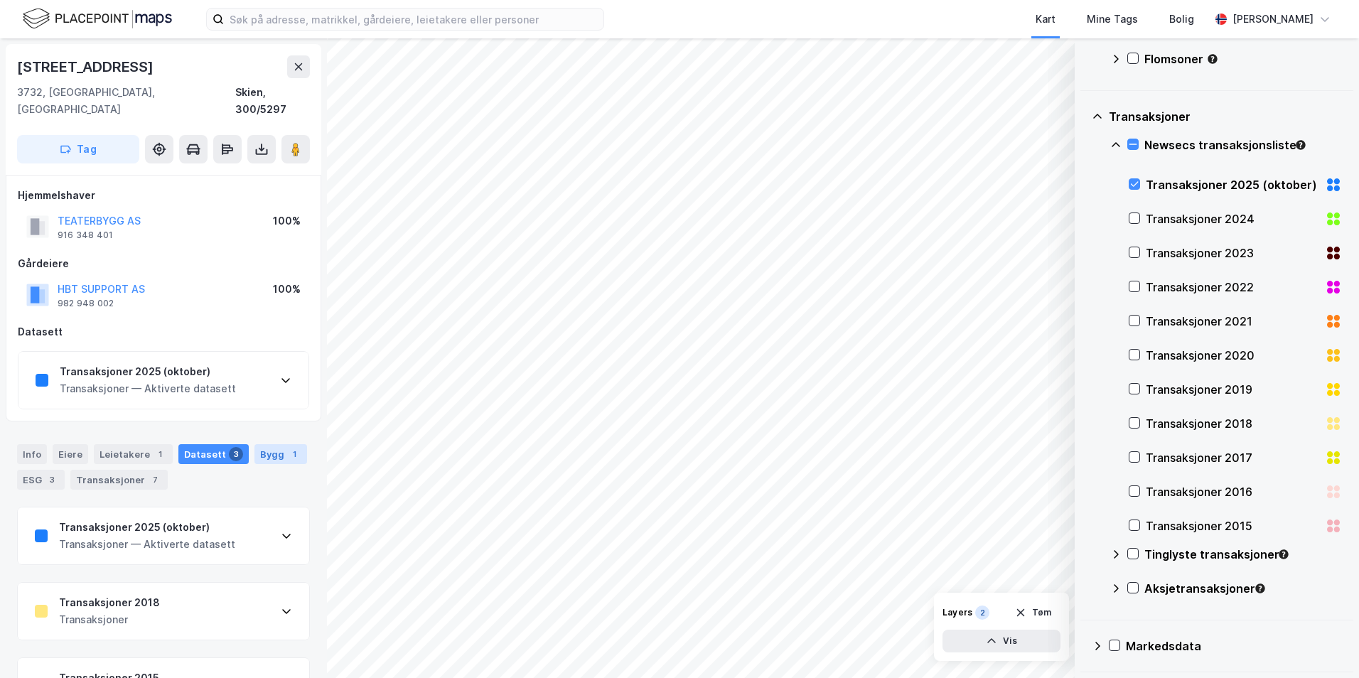
click at [264, 444] on div "Bygg 1" at bounding box center [280, 454] width 53 height 20
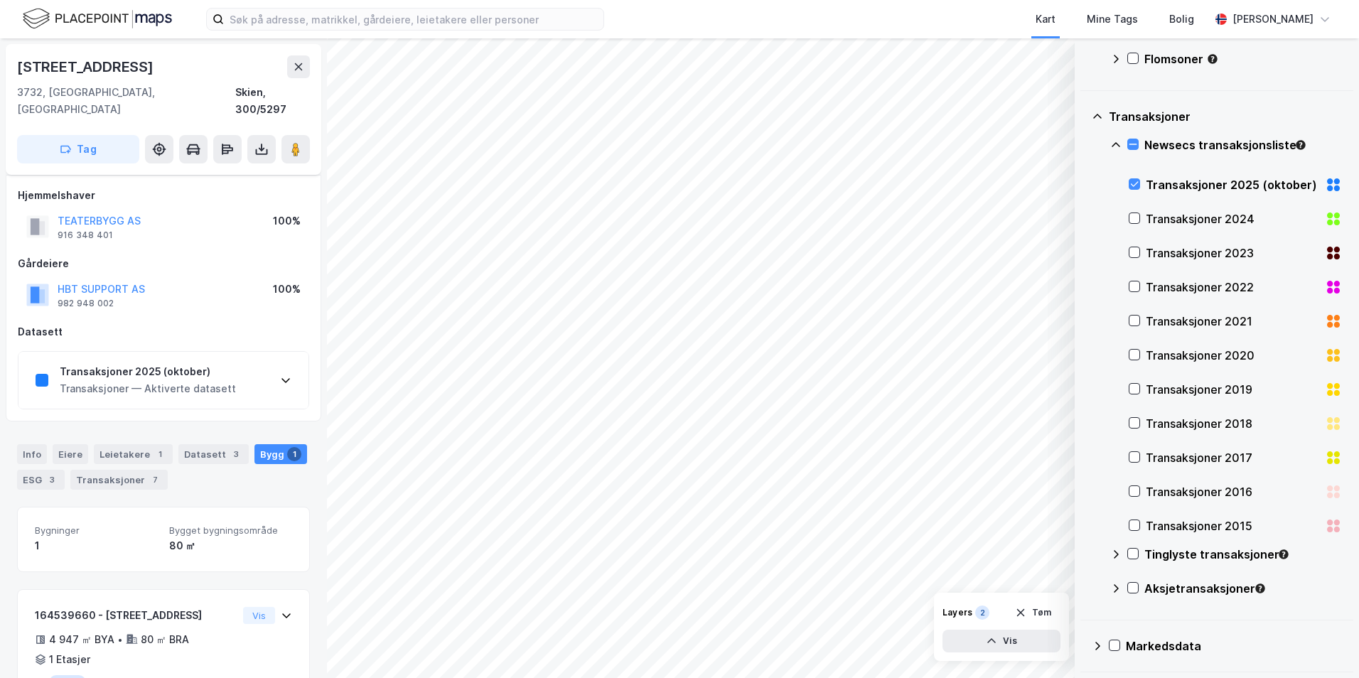
scroll to position [53, 0]
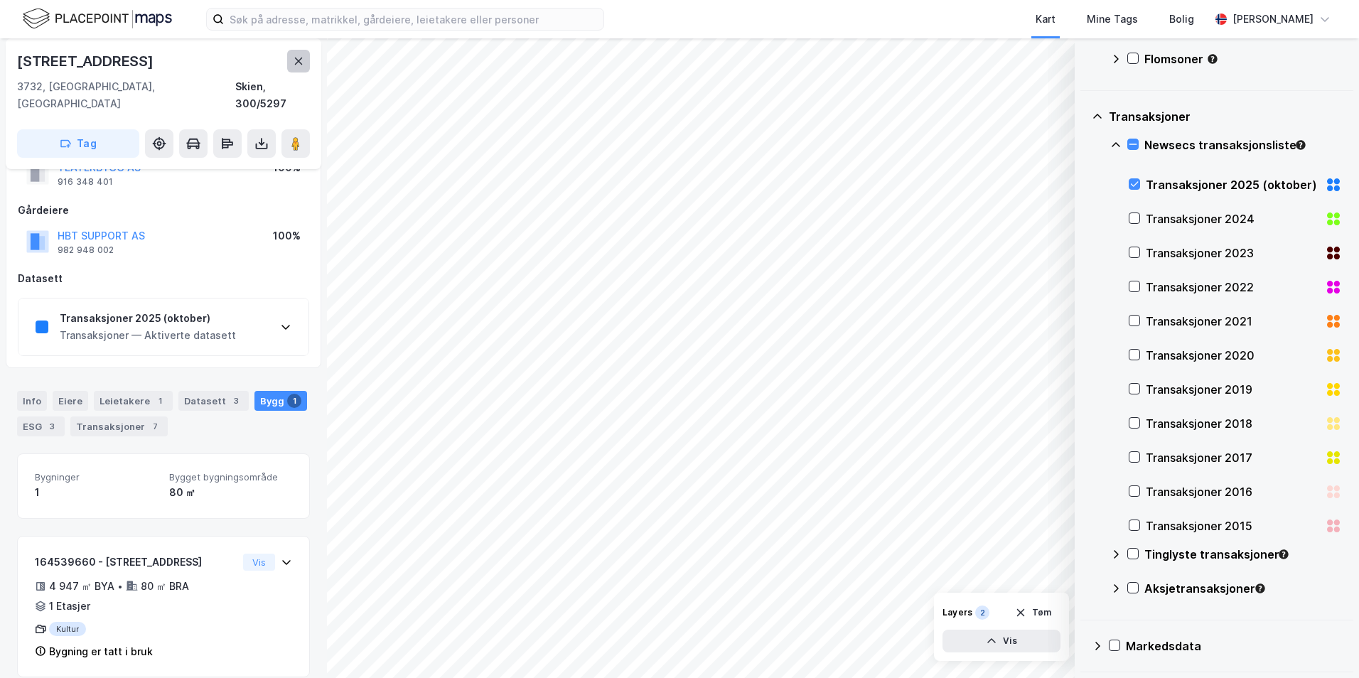
click at [301, 64] on icon at bounding box center [299, 61] width 8 height 7
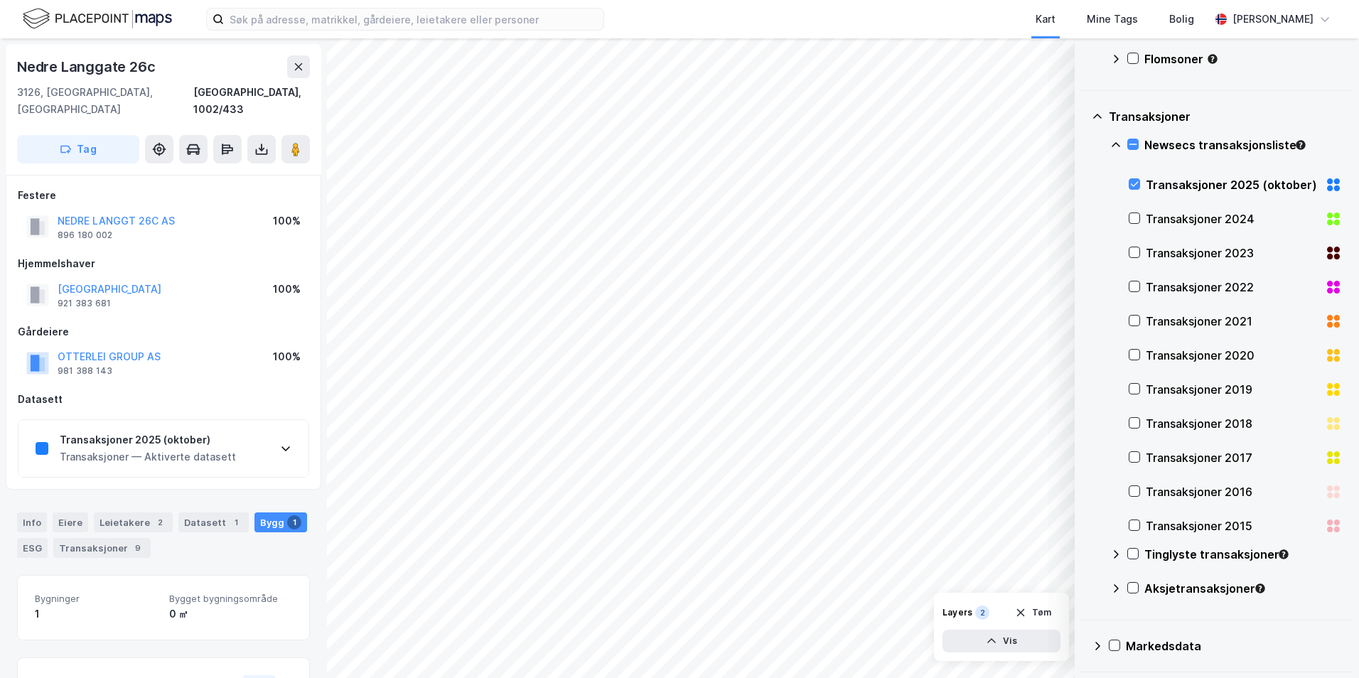
click at [282, 443] on icon at bounding box center [285, 448] width 11 height 11
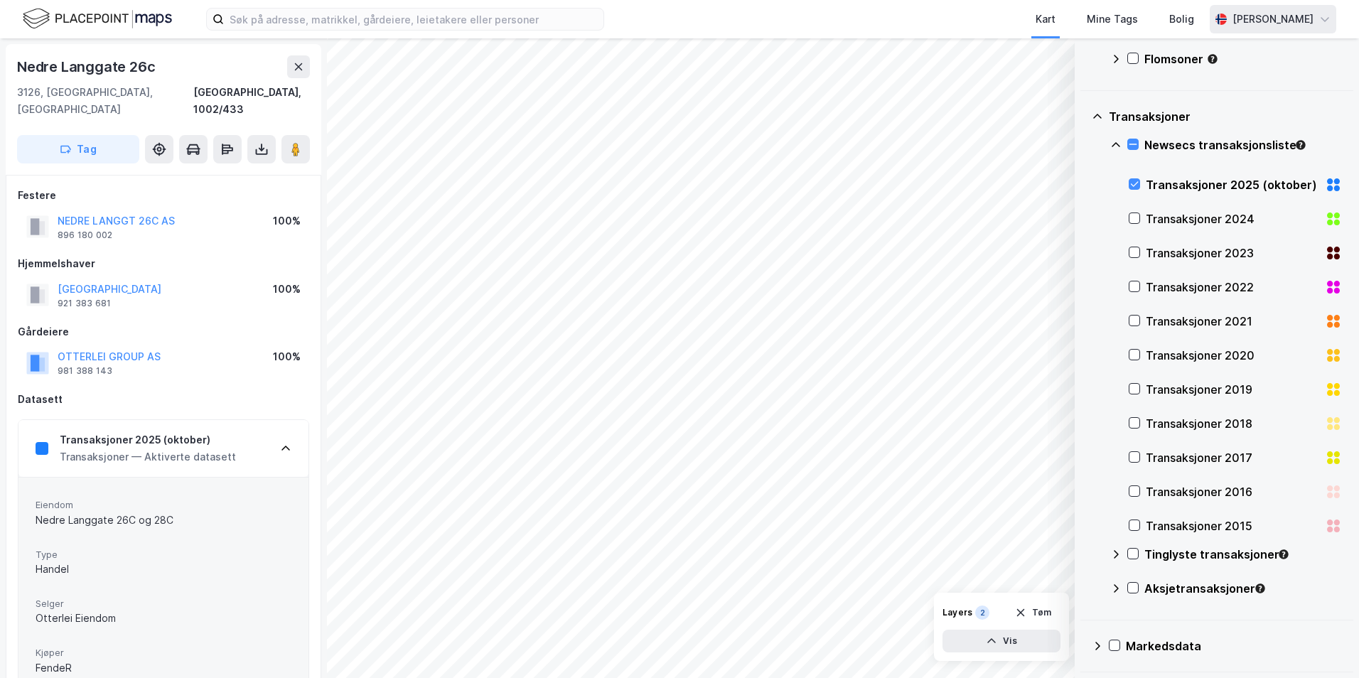
click at [1320, 18] on icon at bounding box center [1324, 19] width 11 height 11
click at [1296, 11] on div "[PERSON_NAME]" at bounding box center [1272, 19] width 81 height 17
click at [1256, 9] on div "[PERSON_NAME]" at bounding box center [1272, 19] width 126 height 28
click at [1099, 96] on div "Transaksjoner Newsecs transaksjonsliste Transaksjoner 2025 (oktober) Transaksjo…" at bounding box center [1216, 355] width 273 height 529
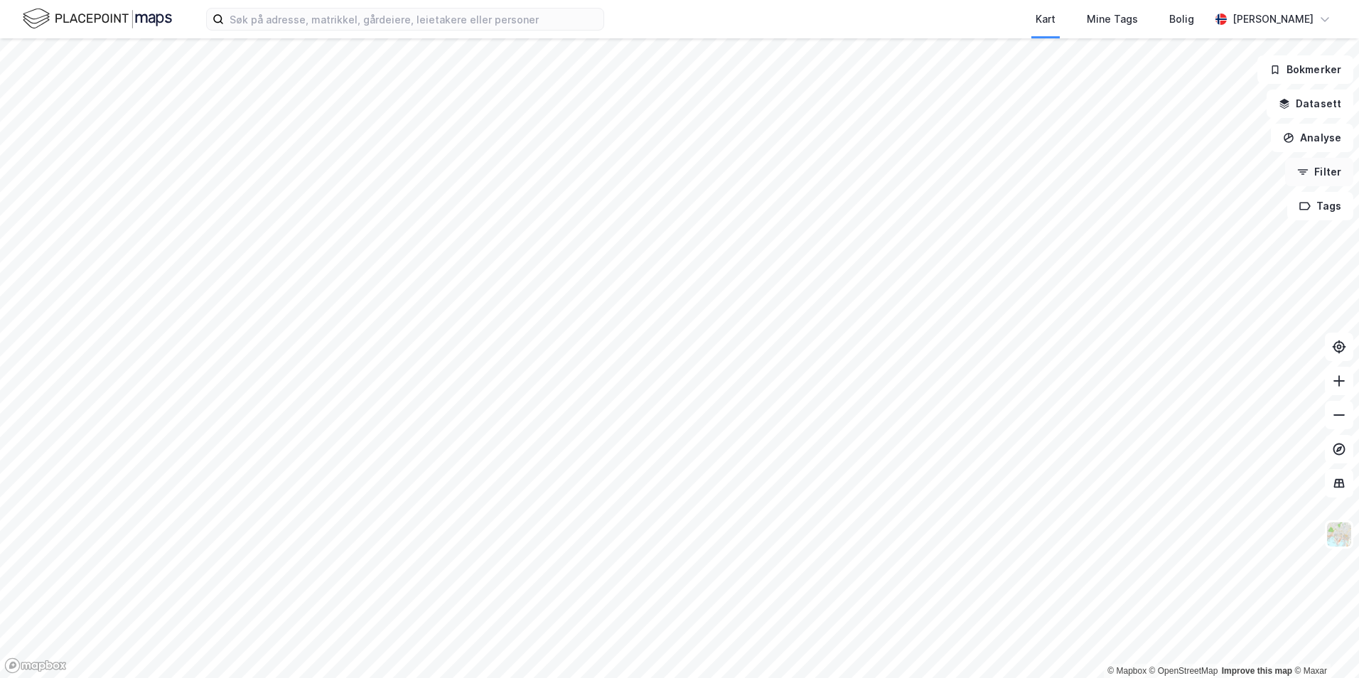
click at [1307, 164] on button "Filter" at bounding box center [1319, 172] width 68 height 28
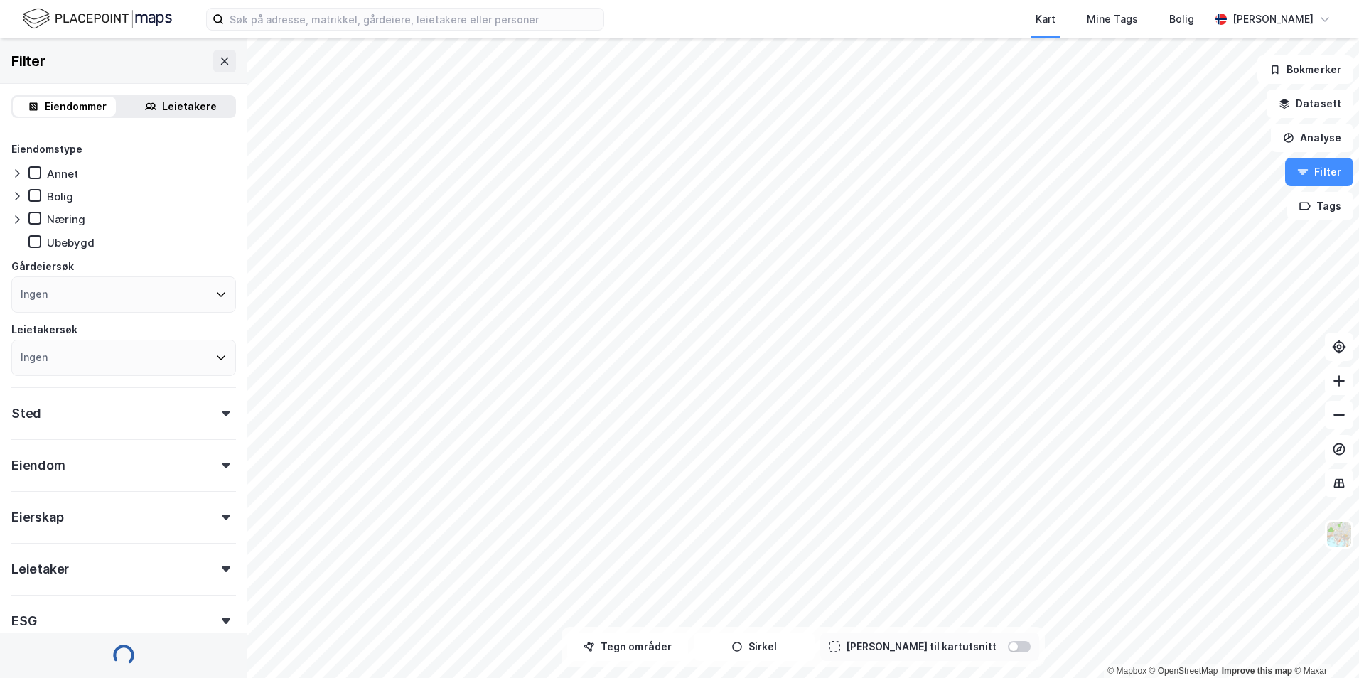
click at [152, 478] on div "Eiendom" at bounding box center [123, 459] width 225 height 41
click at [222, 463] on icon at bounding box center [226, 466] width 9 height 6
click at [208, 470] on div "Eiendom" at bounding box center [123, 459] width 225 height 41
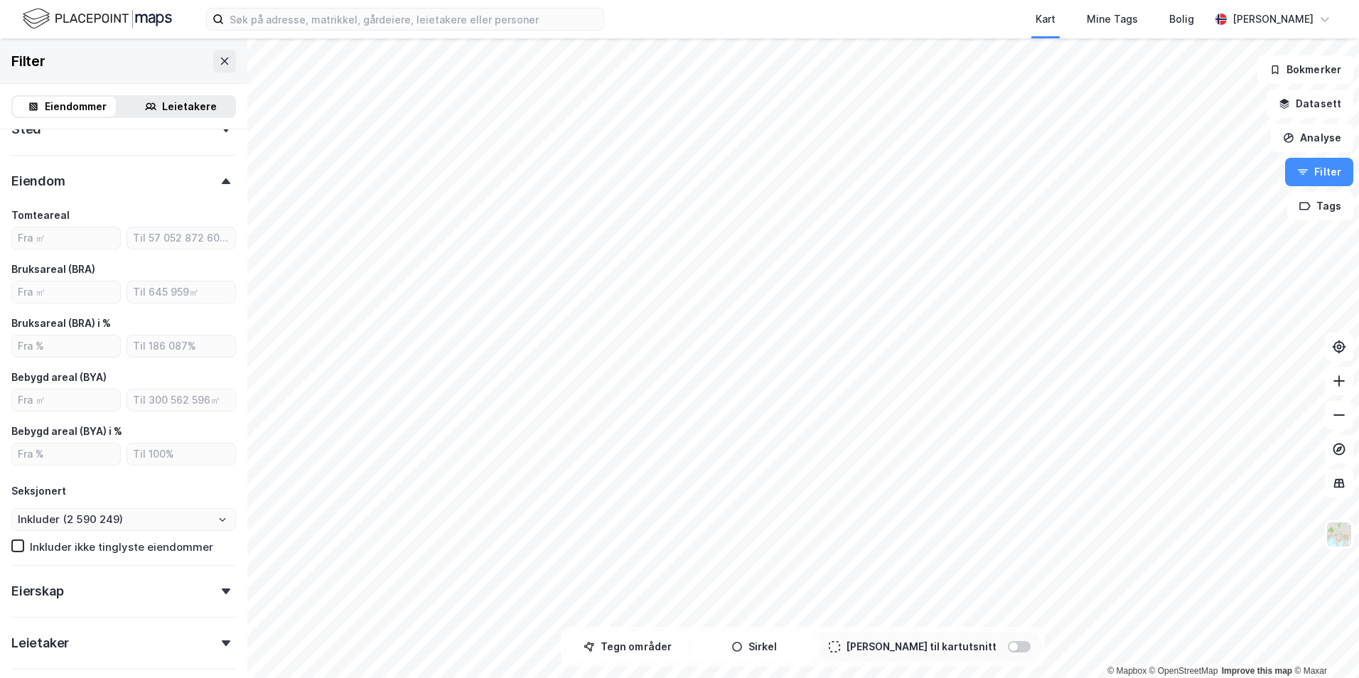
scroll to position [398, 0]
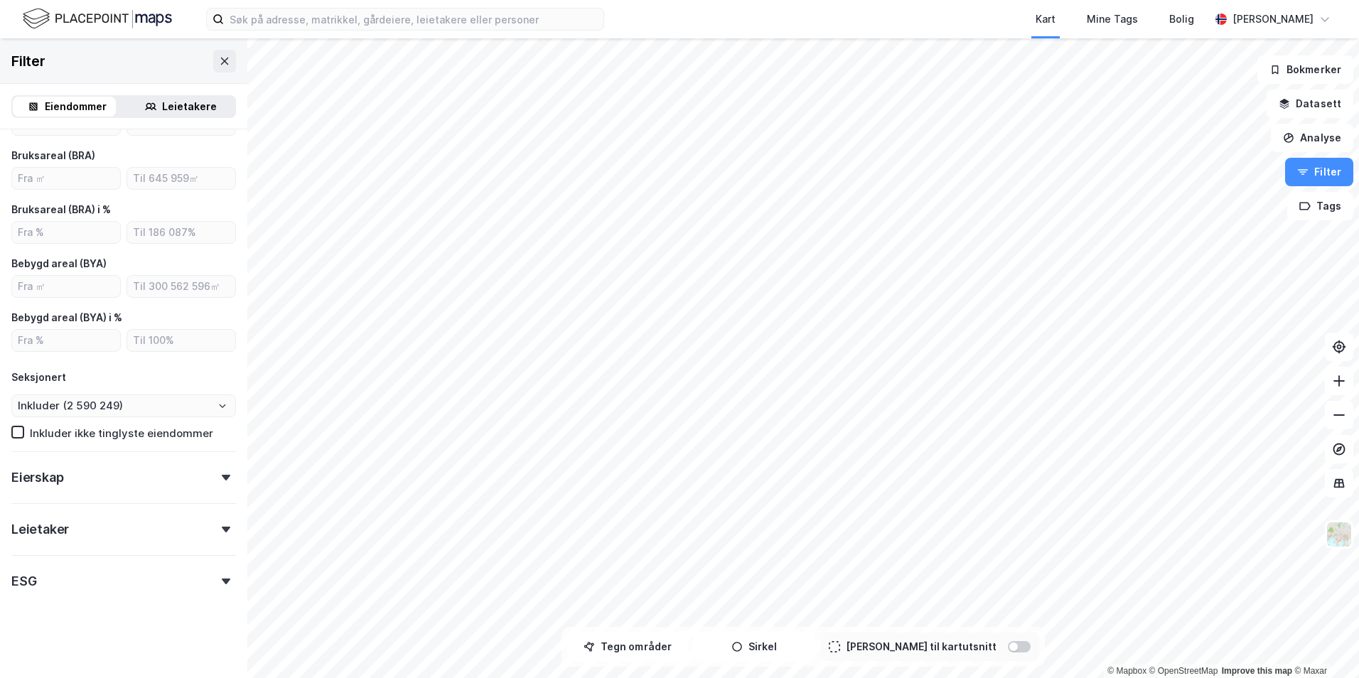
click at [201, 586] on div "ESG" at bounding box center [123, 575] width 225 height 41
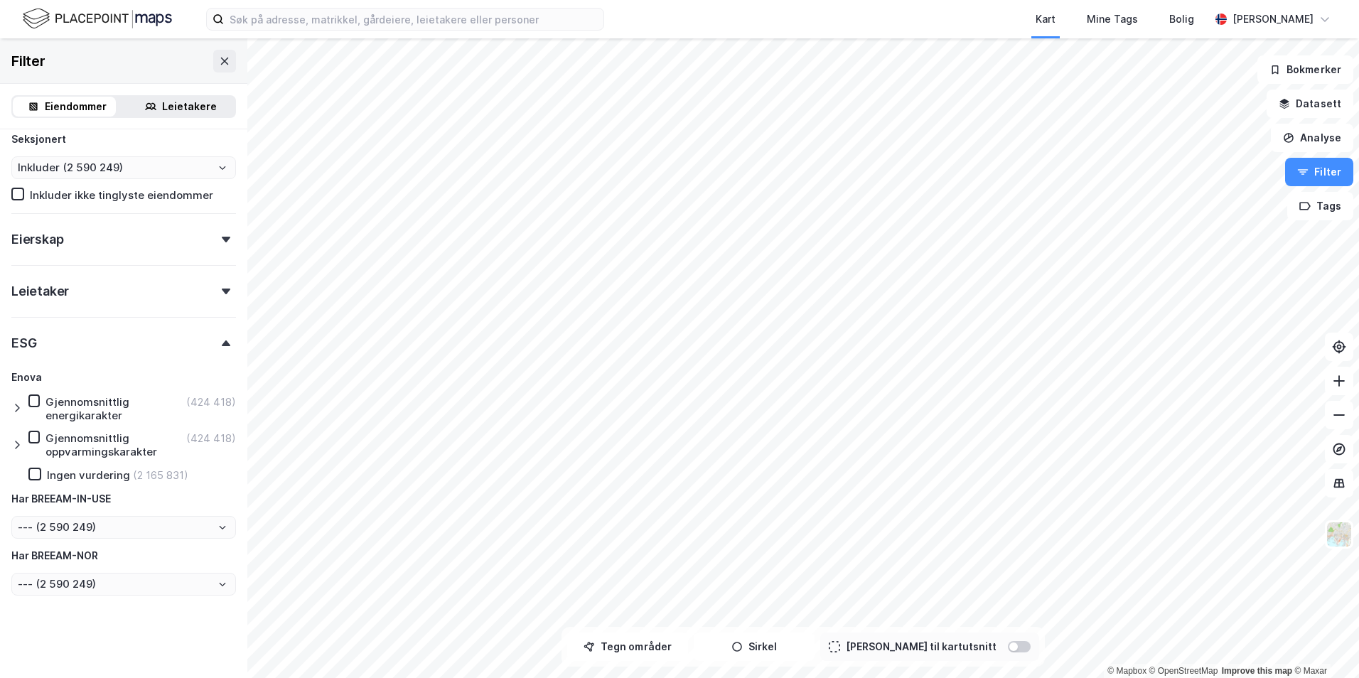
click at [102, 286] on div "Leietaker" at bounding box center [123, 285] width 225 height 41
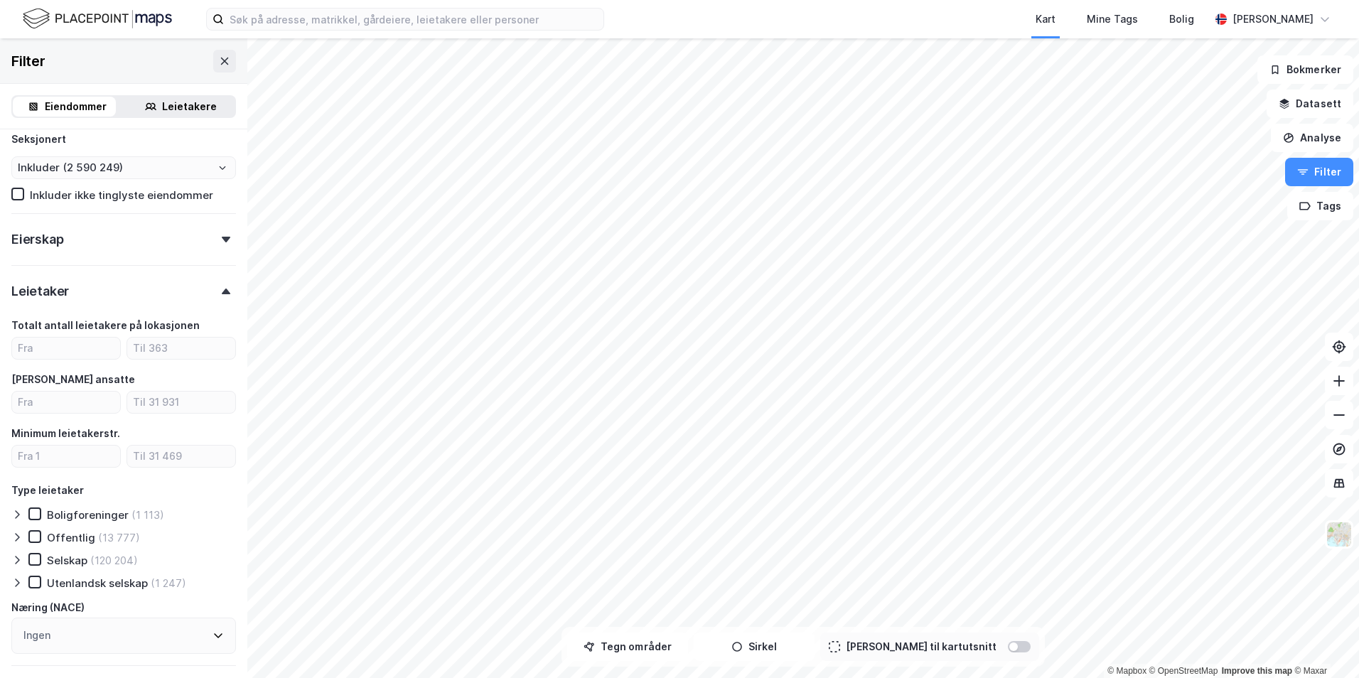
click at [133, 237] on div "Eierskap" at bounding box center [123, 233] width 225 height 41
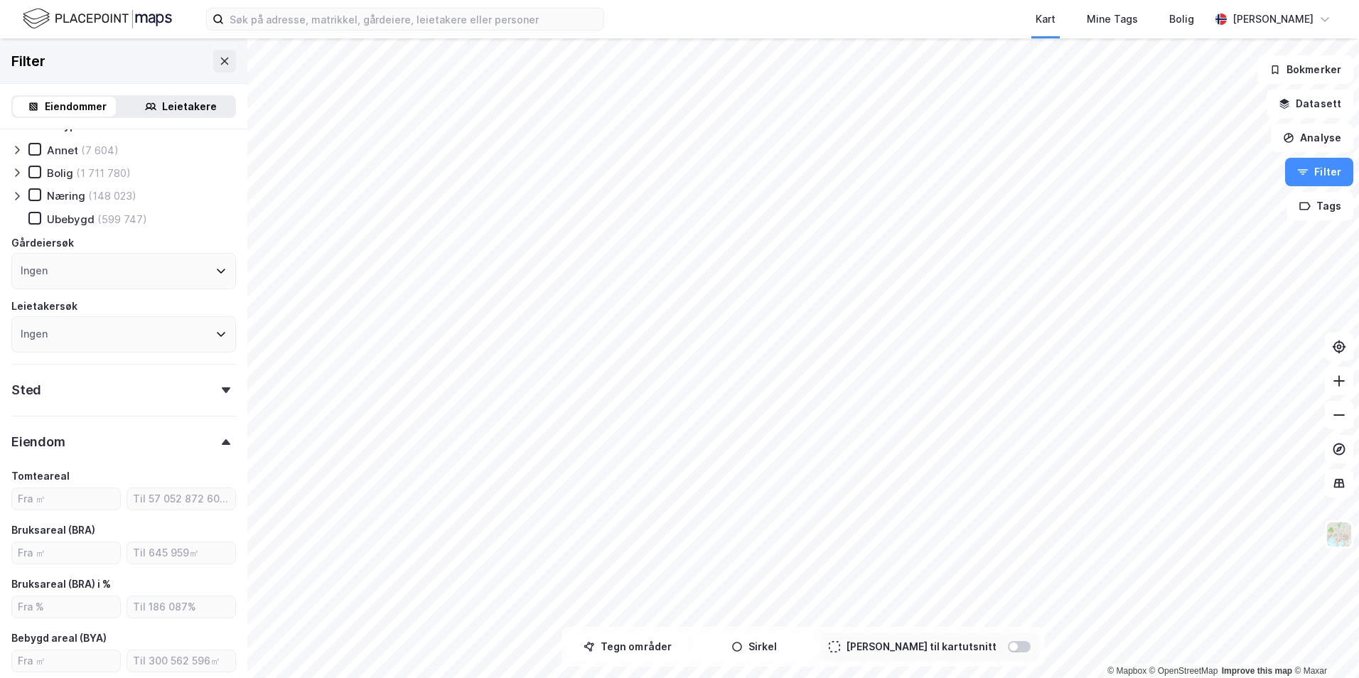
scroll to position [0, 0]
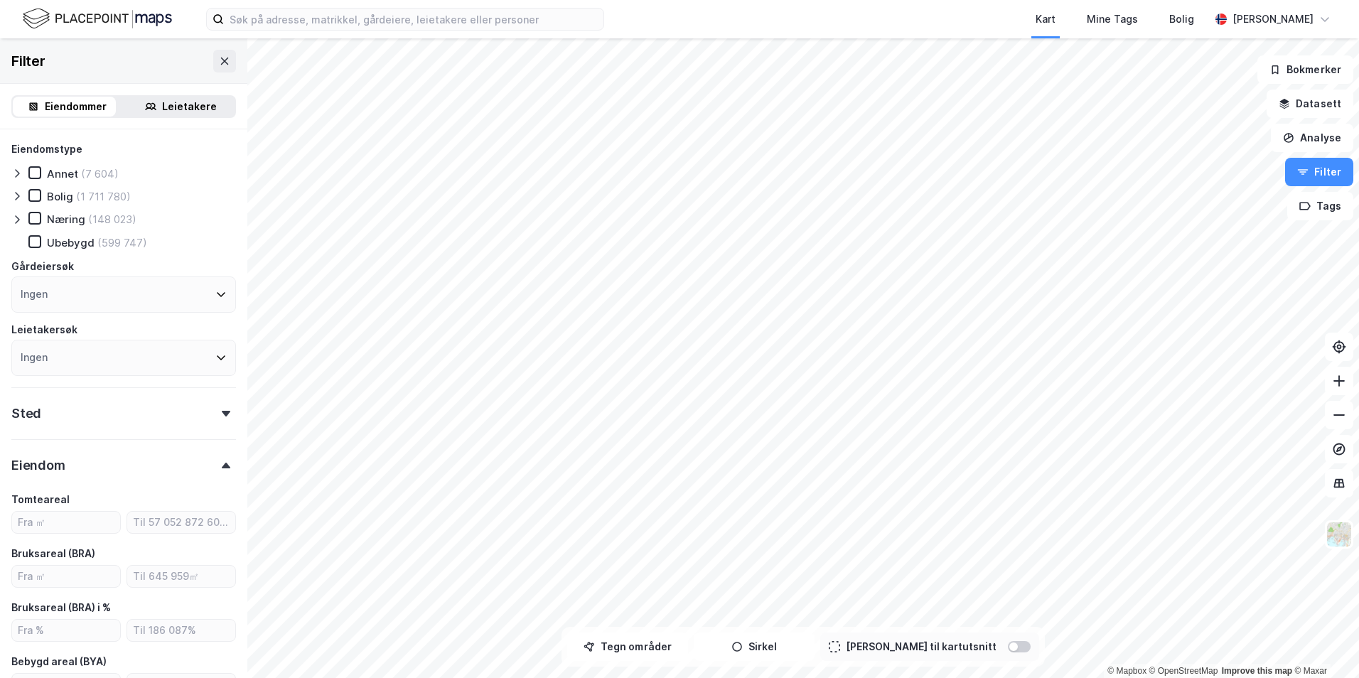
click at [162, 98] on div "Leietakere" at bounding box center [189, 106] width 55 height 17
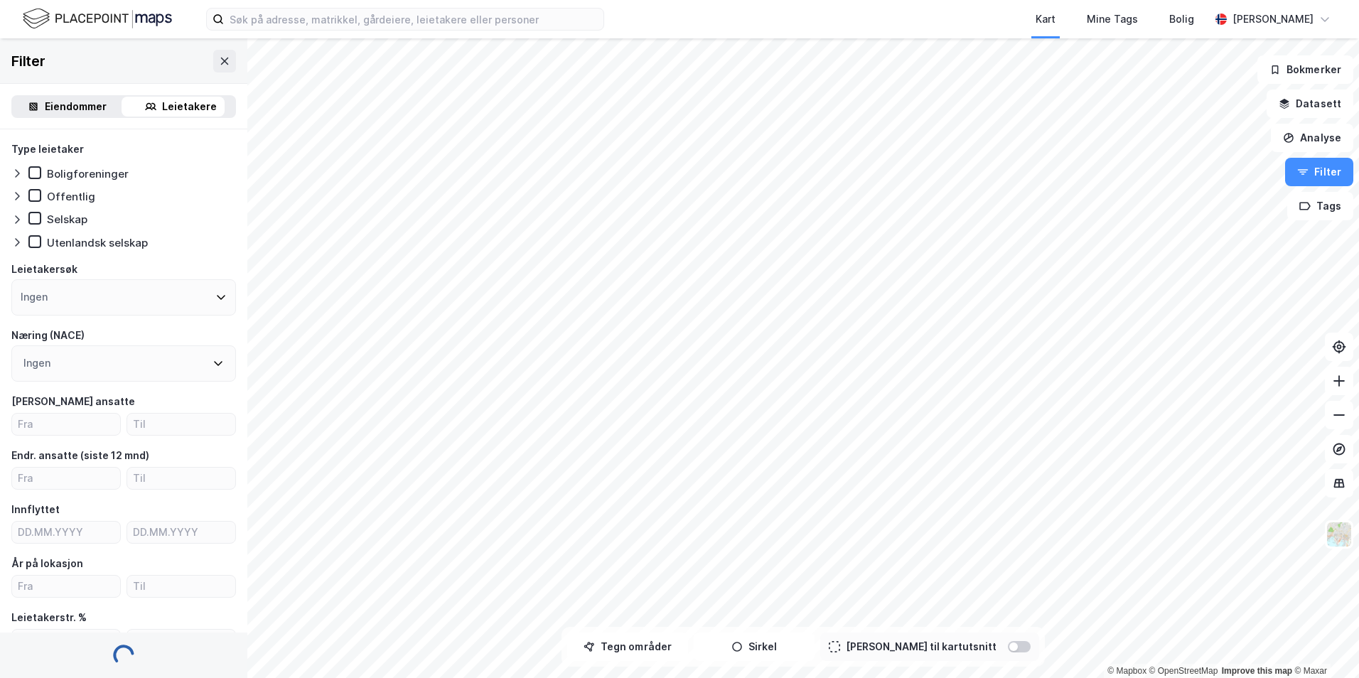
scroll to position [212, 0]
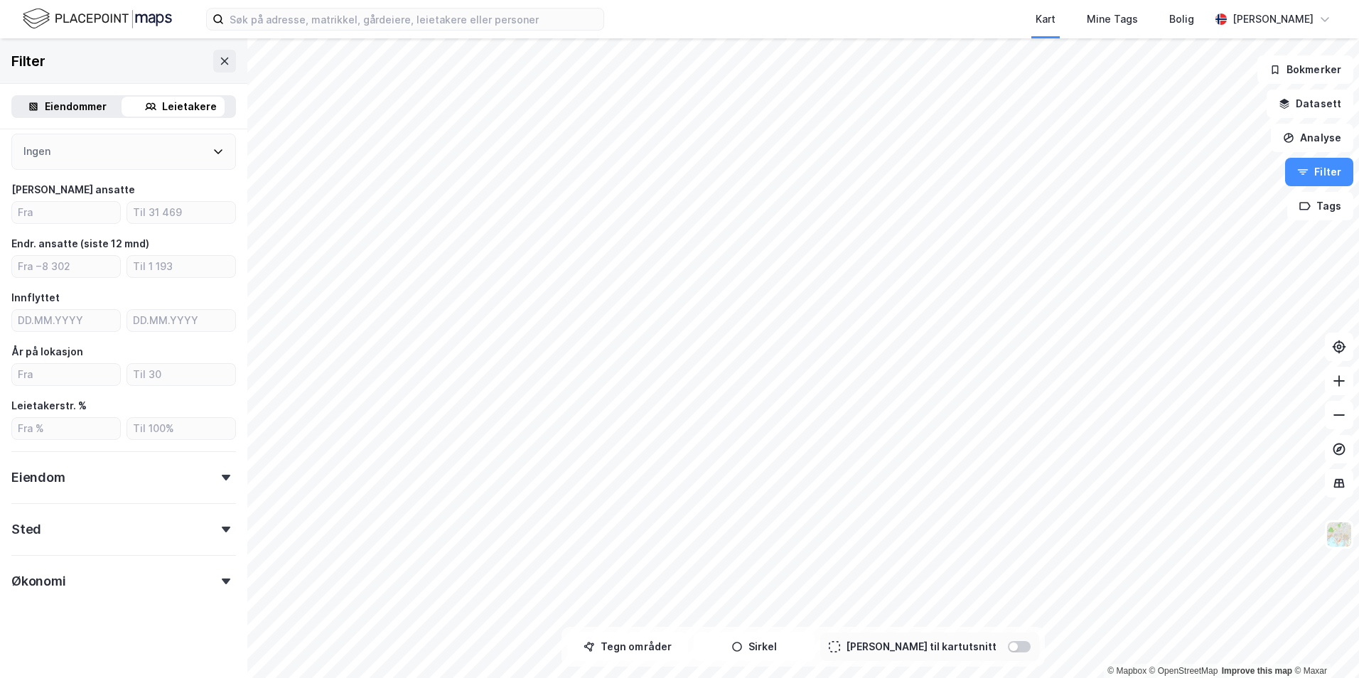
click at [199, 498] on div "Type leietaker Boligforeninger (41 357) Offentlig (16 686) Selskap (915 299) Ut…" at bounding box center [123, 262] width 225 height 667
click at [214, 468] on div "Eiendom" at bounding box center [123, 471] width 225 height 41
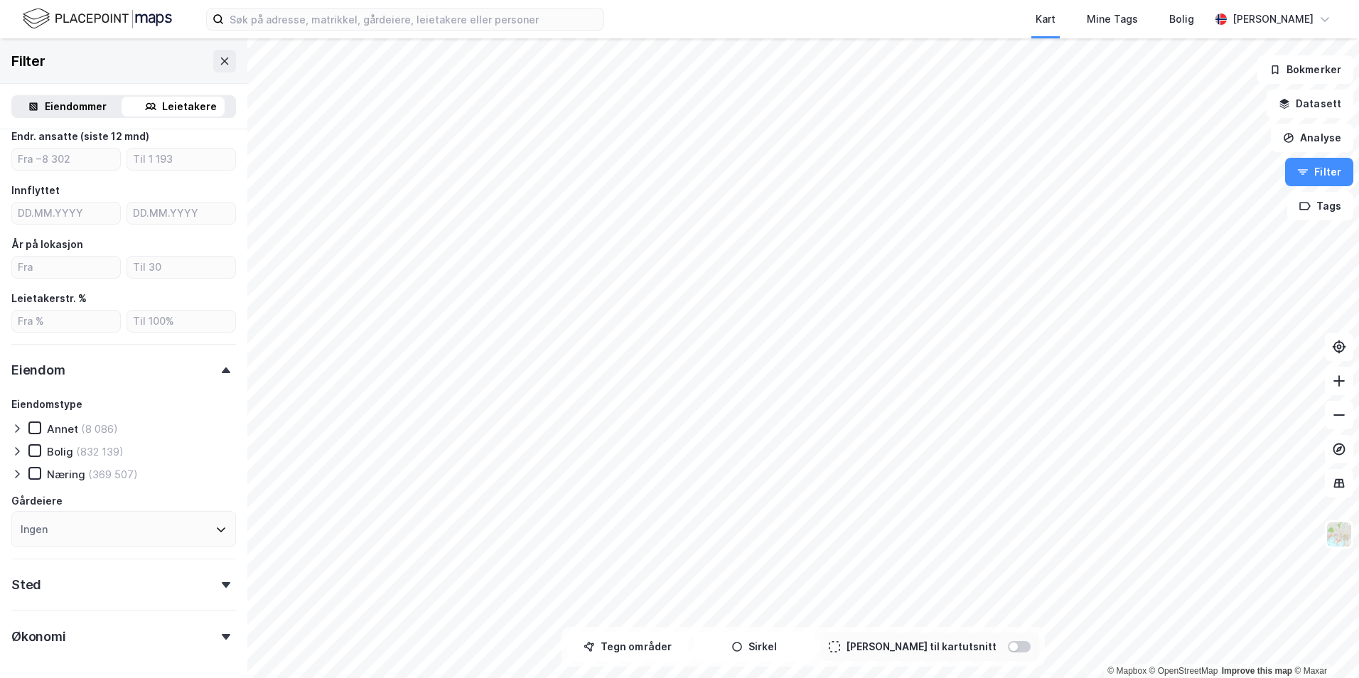
scroll to position [374, 0]
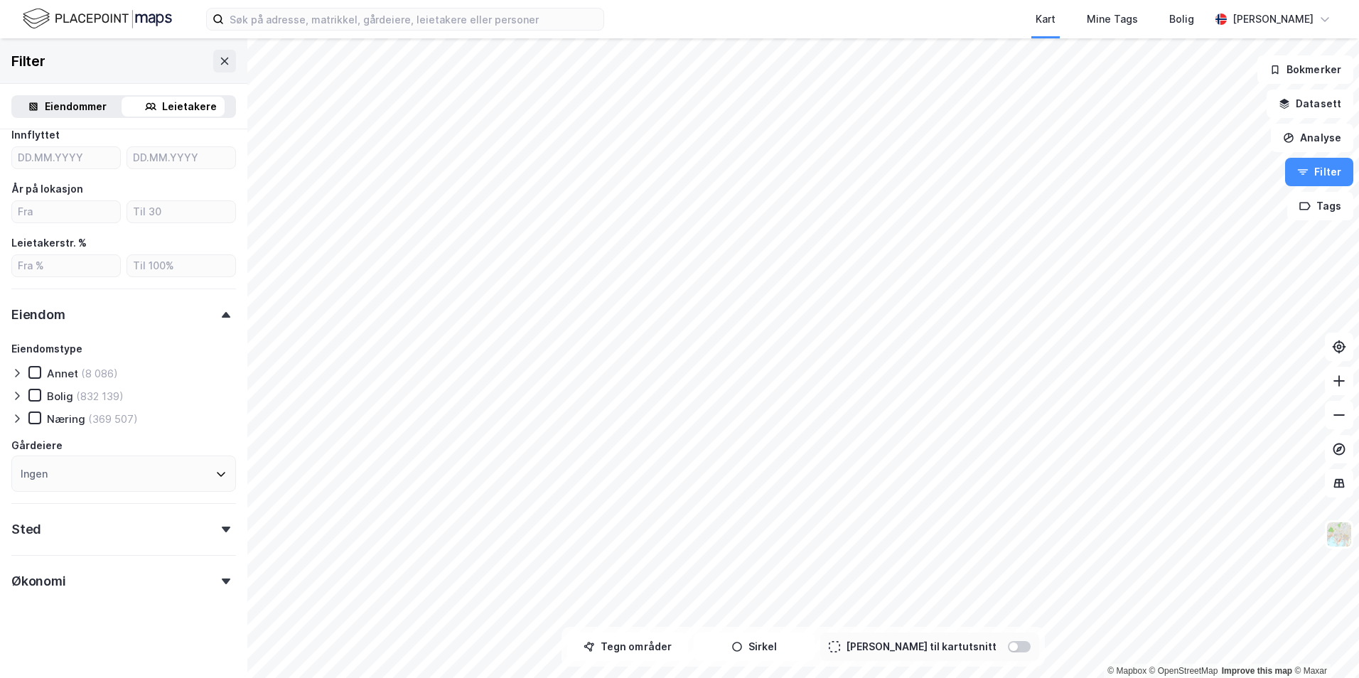
click at [192, 479] on div "Ingen" at bounding box center [123, 473] width 225 height 36
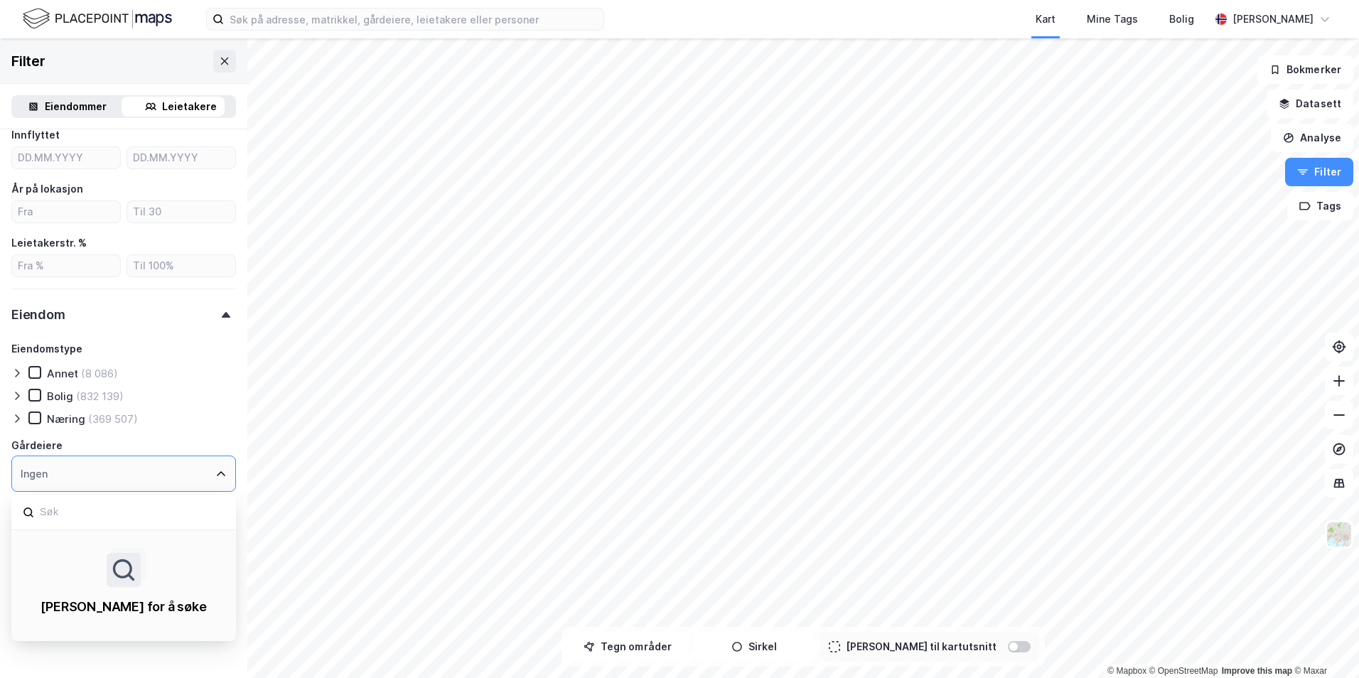
click at [191, 474] on div "Ingen" at bounding box center [123, 473] width 225 height 36
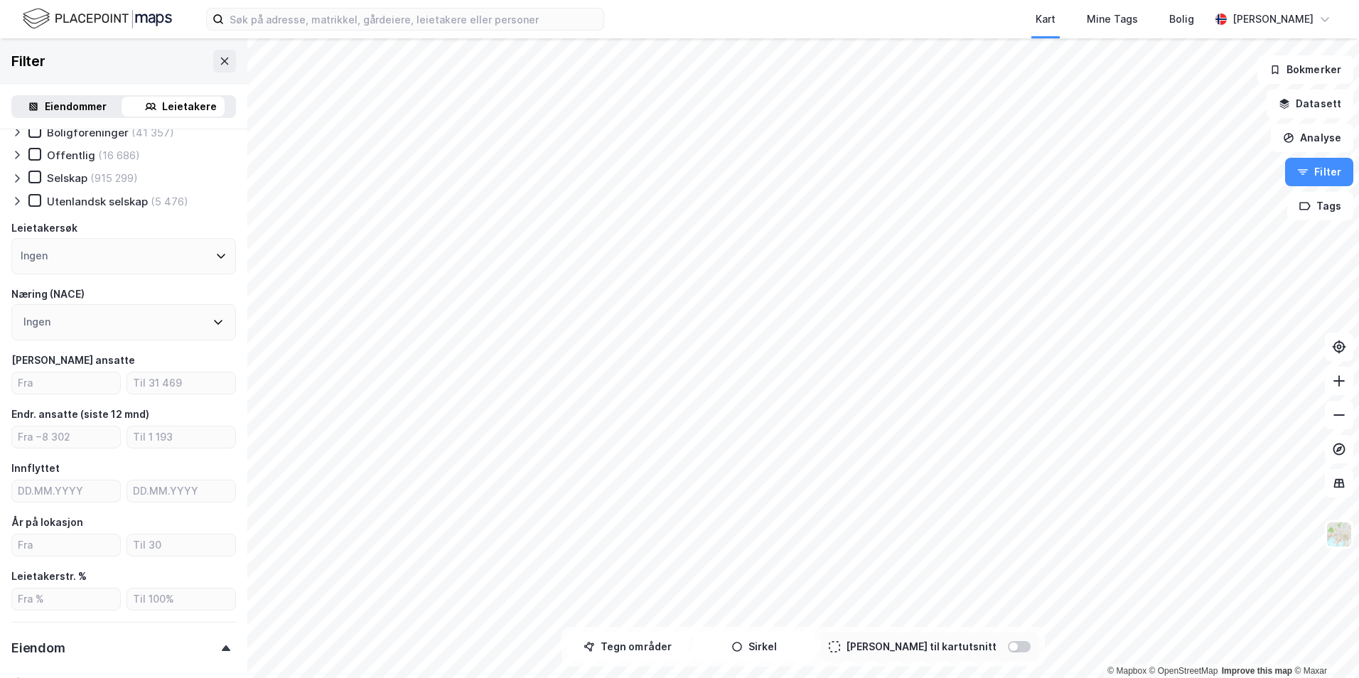
scroll to position [0, 0]
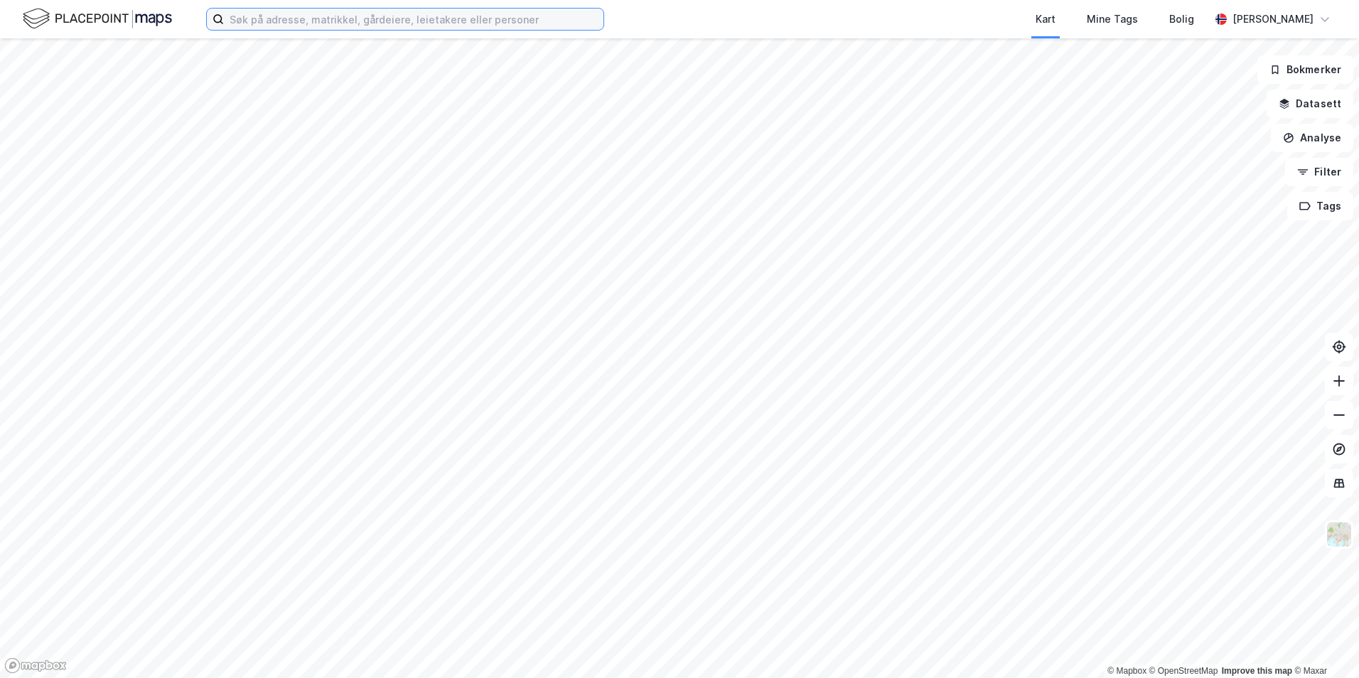
click at [360, 18] on input at bounding box center [413, 19] width 379 height 21
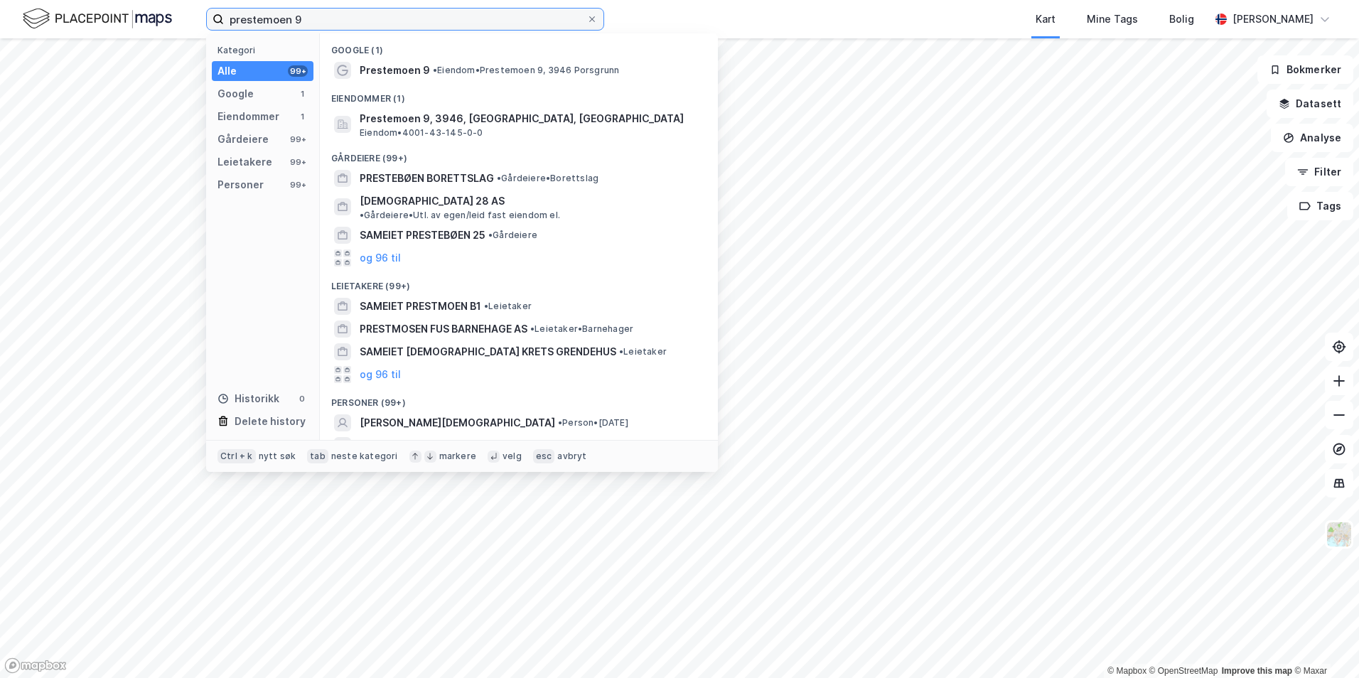
type input "prestemoen 9"
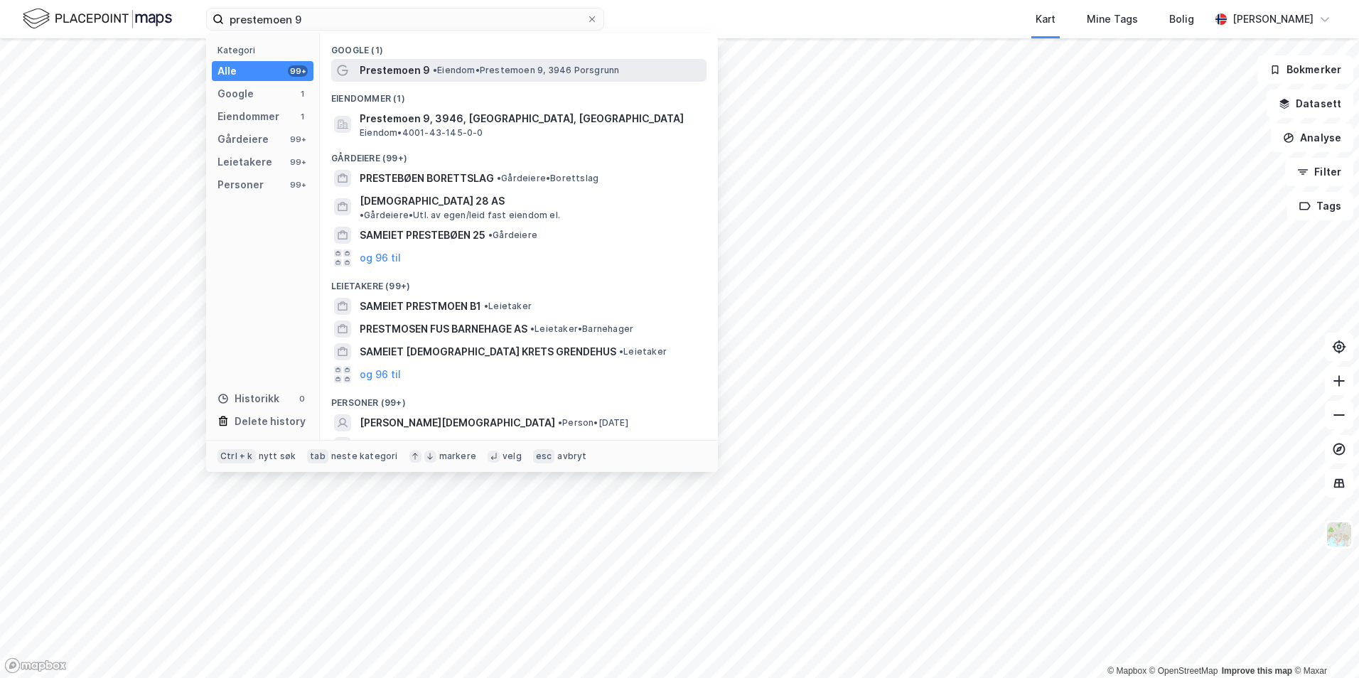
click at [424, 67] on span "Prestemoen 9" at bounding box center [395, 70] width 70 height 17
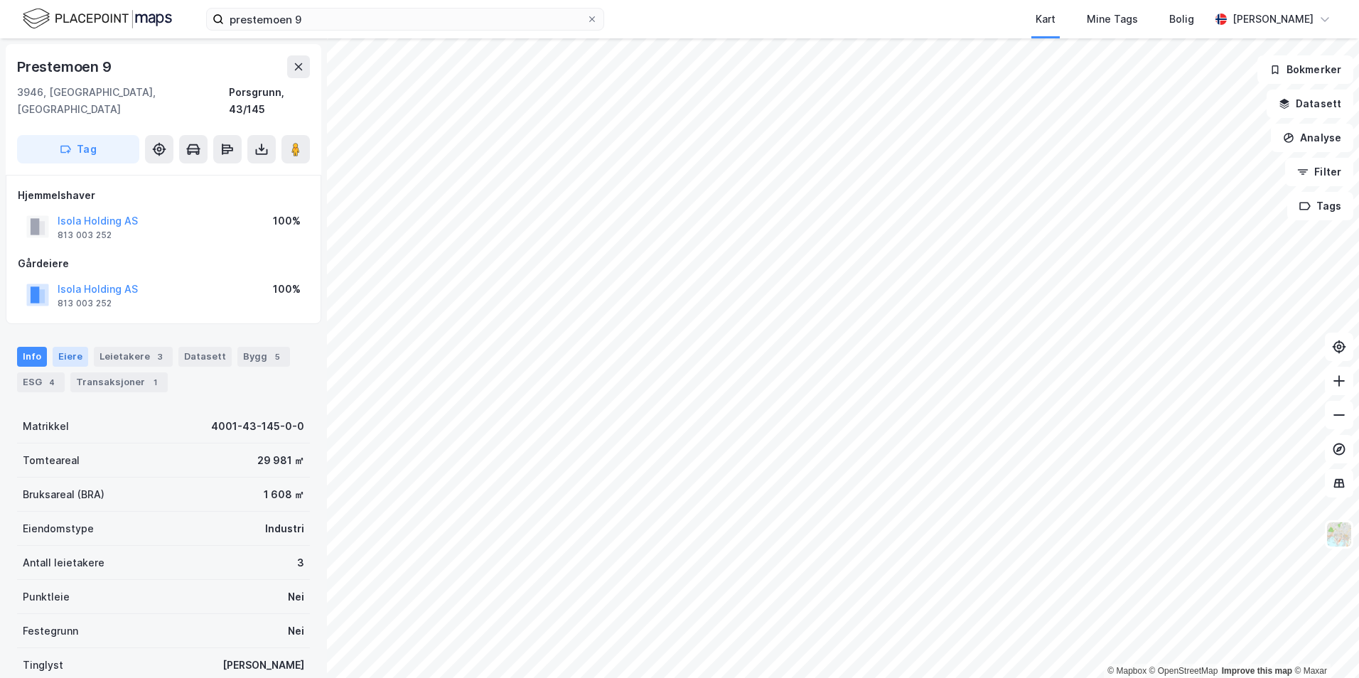
click at [68, 347] on div "Eiere" at bounding box center [71, 357] width 36 height 20
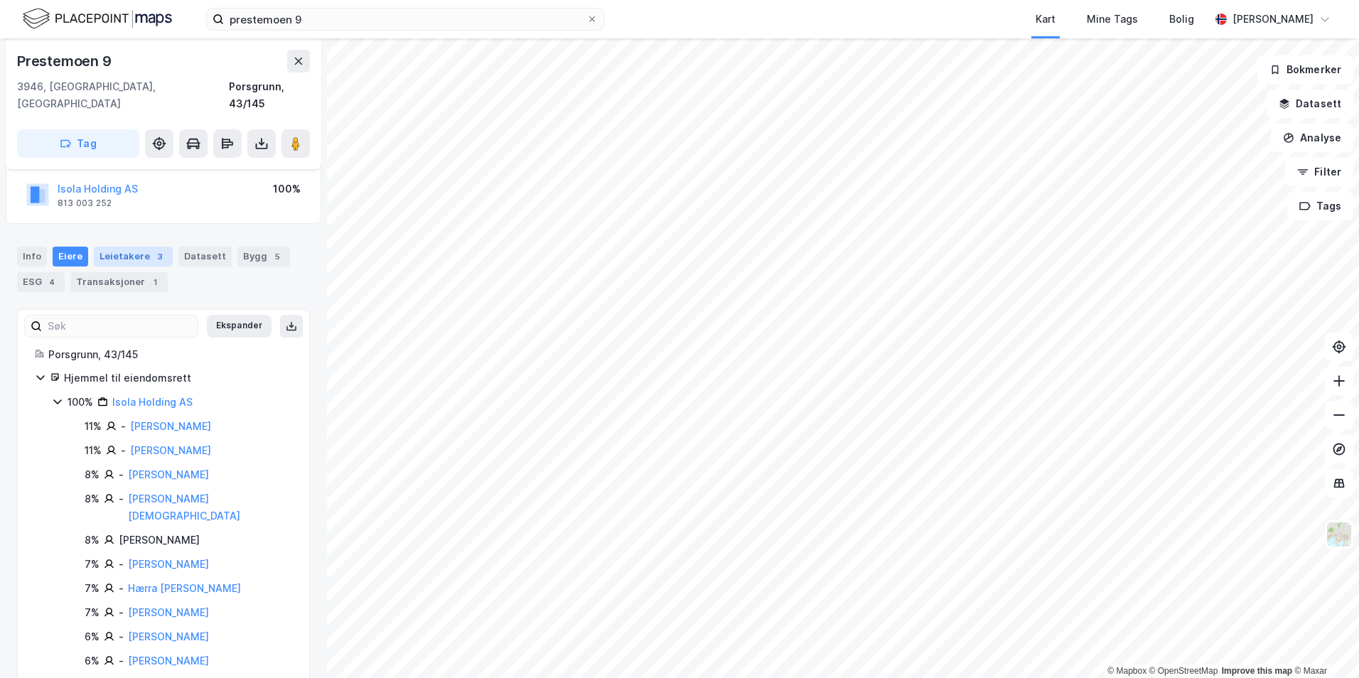
scroll to position [95, 0]
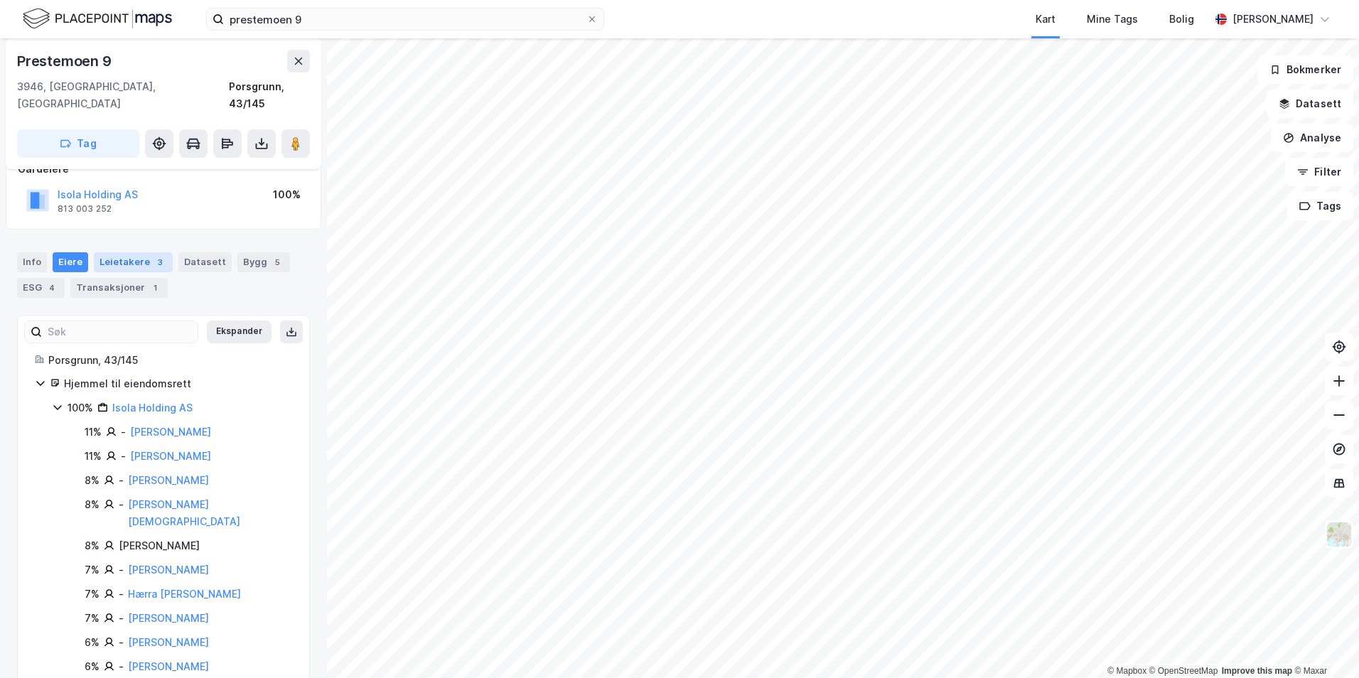
click at [134, 252] on div "Leietakere 3" at bounding box center [133, 262] width 79 height 20
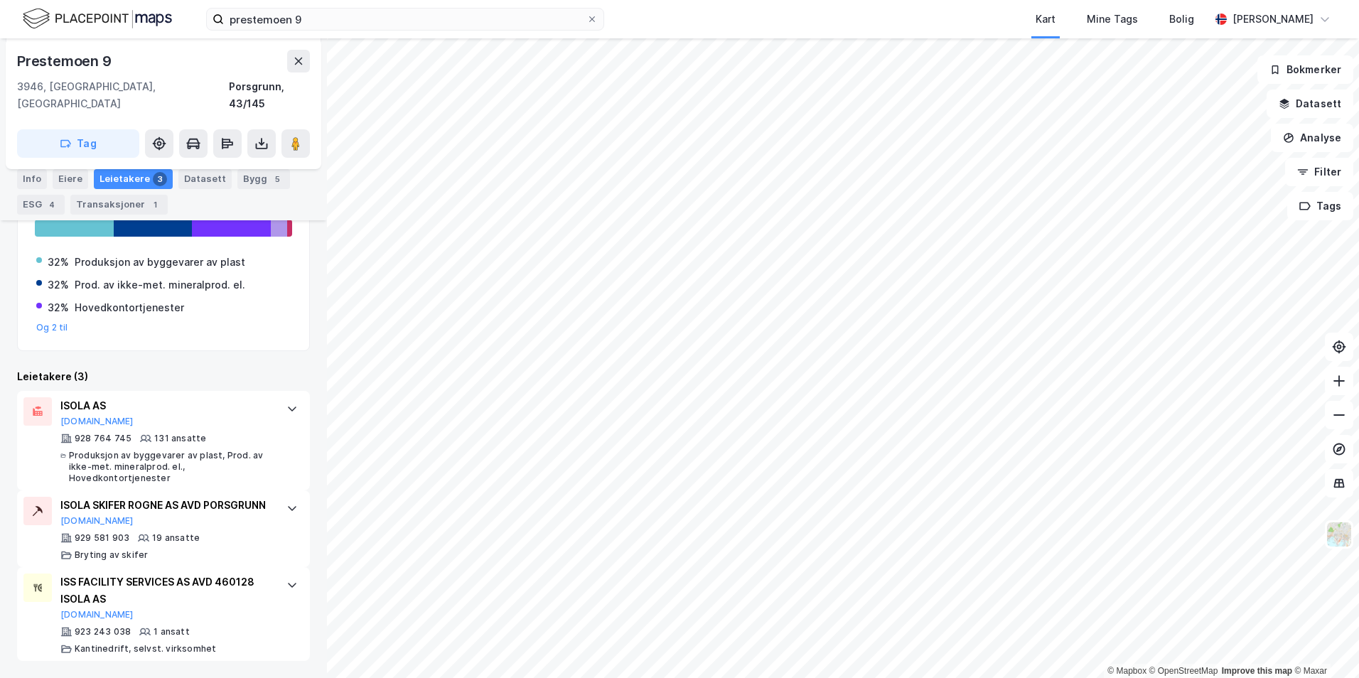
scroll to position [62, 0]
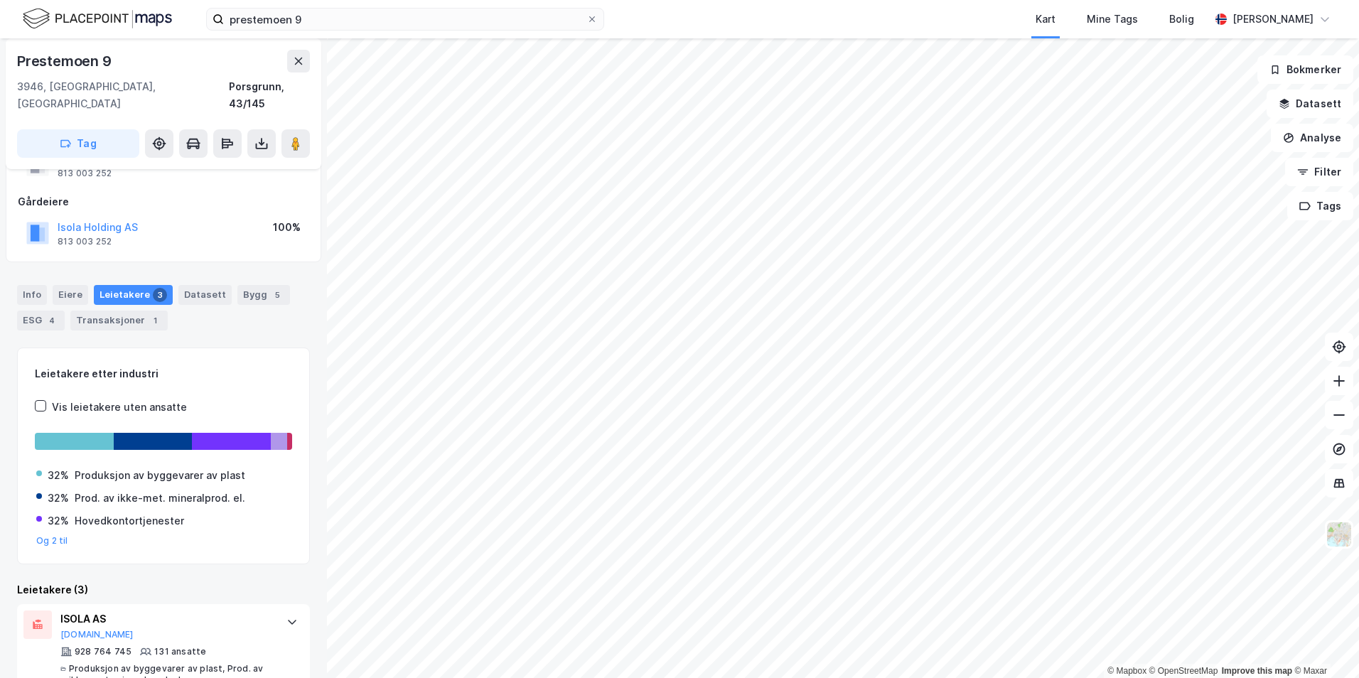
click at [200, 268] on div "Info [PERSON_NAME] 3 Datasett Bygg 5 ESG 4 Transaksjoner 1" at bounding box center [163, 302] width 327 height 68
click at [199, 285] on div "Datasett" at bounding box center [204, 295] width 53 height 20
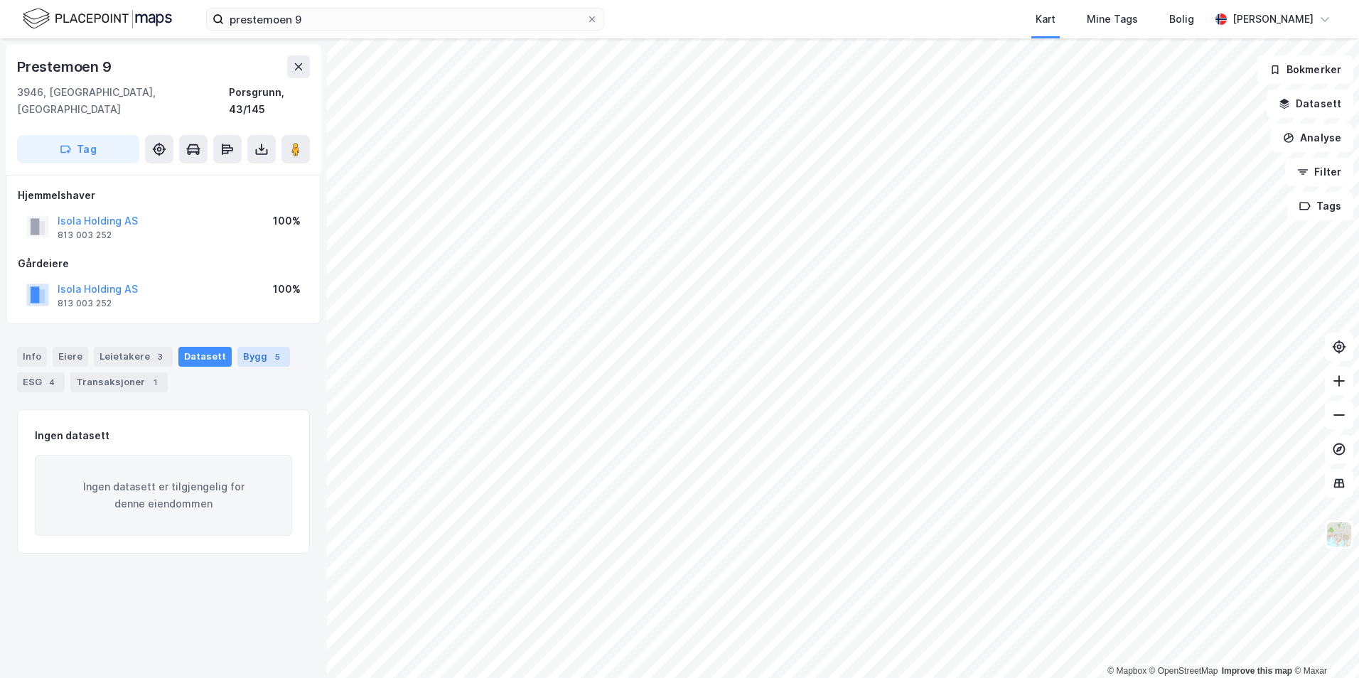
click at [254, 347] on div "Bygg 5" at bounding box center [263, 357] width 53 height 20
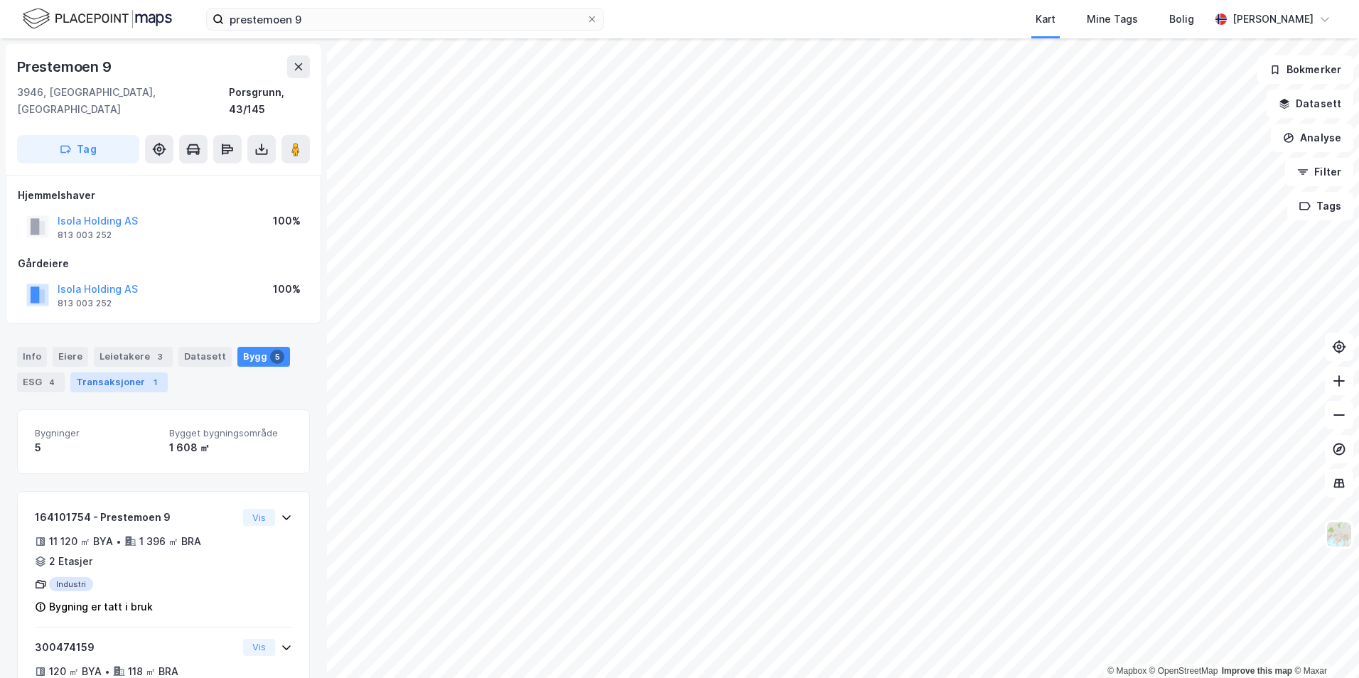
click at [120, 372] on div "Transaksjoner 1" at bounding box center [118, 382] width 97 height 20
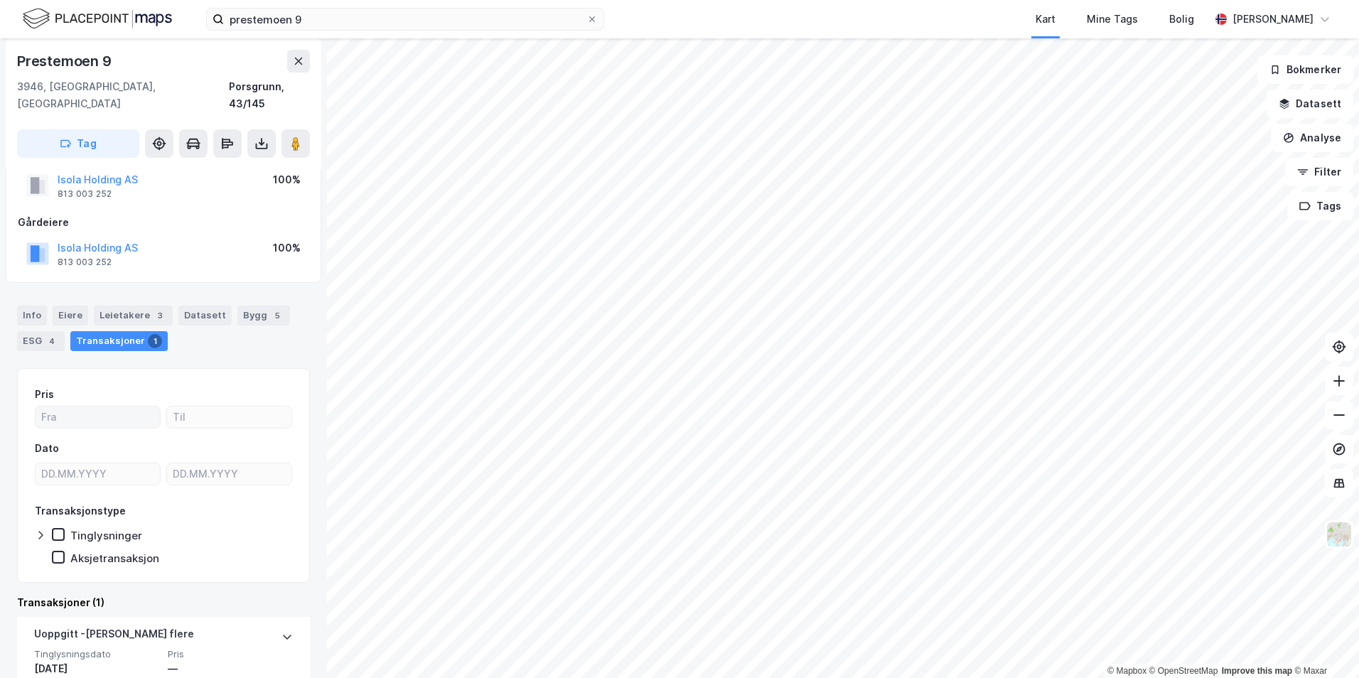
scroll to position [119, 0]
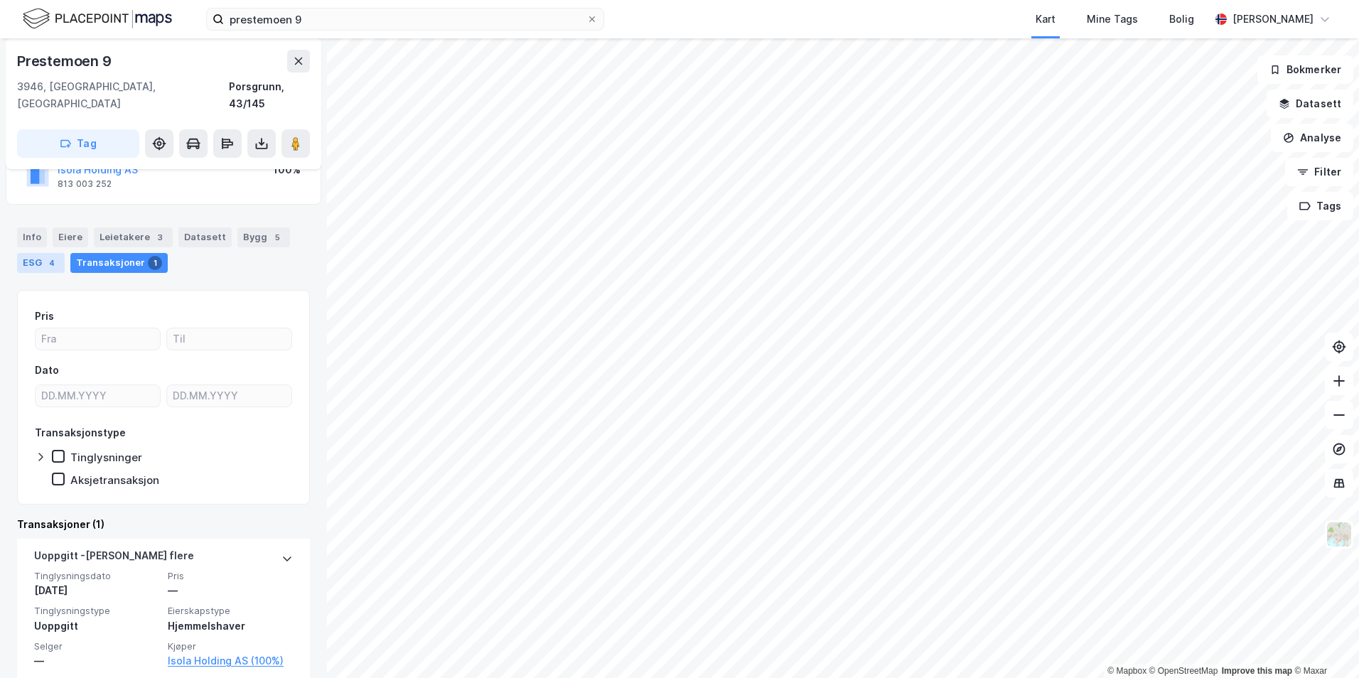
click at [45, 256] on div "4" at bounding box center [52, 263] width 14 height 14
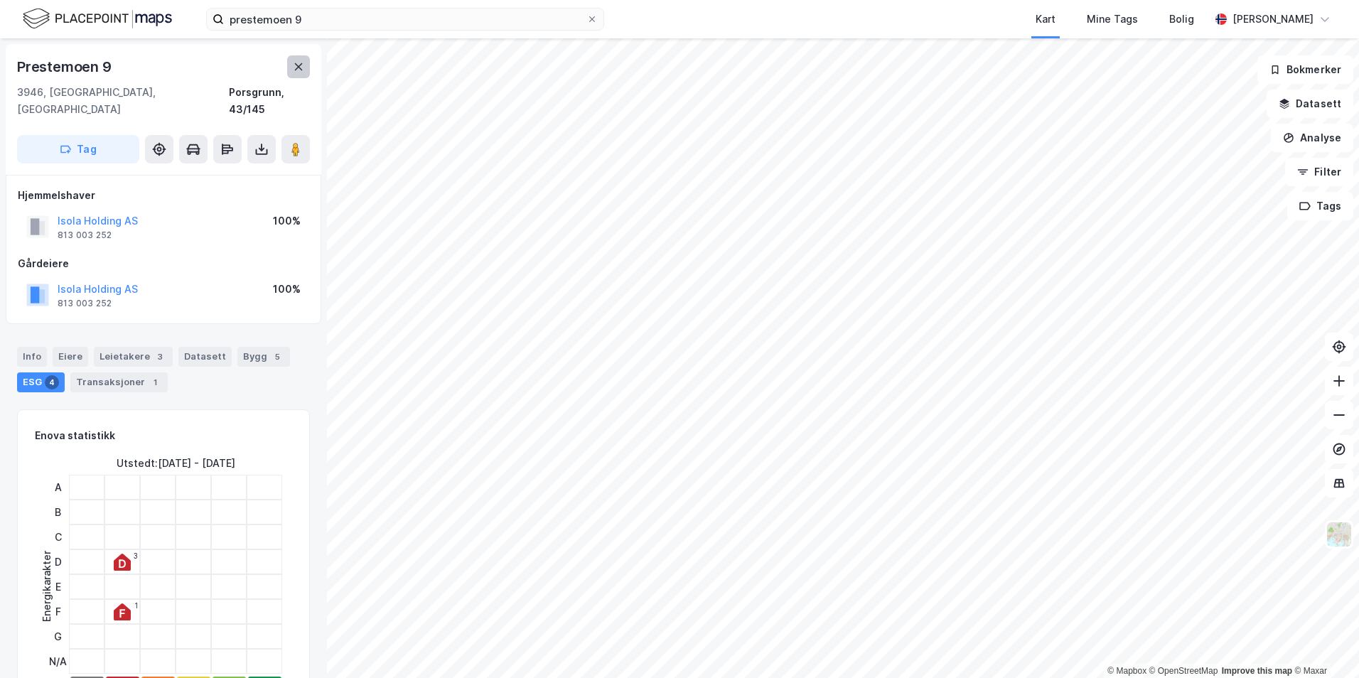
click at [298, 69] on icon at bounding box center [298, 66] width 11 height 11
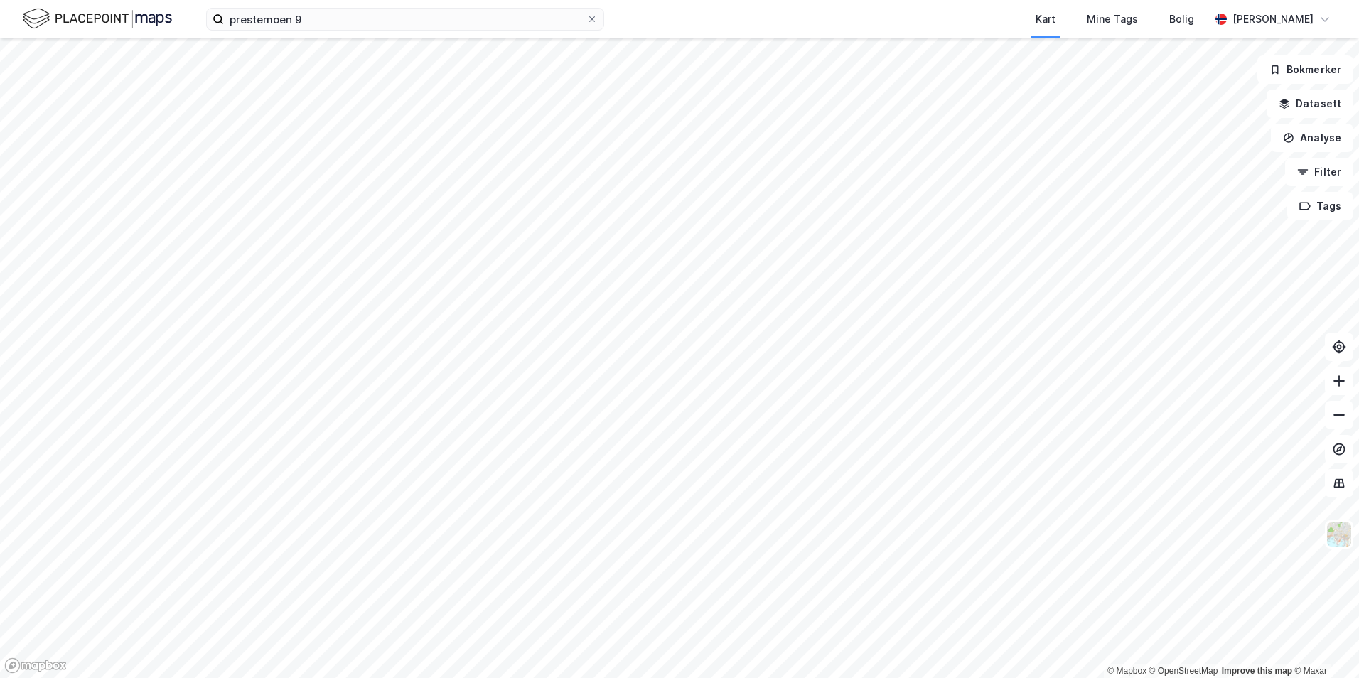
click at [107, 25] on img at bounding box center [97, 18] width 149 height 25
click at [80, 19] on img at bounding box center [97, 18] width 149 height 25
click at [1319, 106] on button "Datasett" at bounding box center [1309, 104] width 87 height 28
